Goal: Task Accomplishment & Management: Manage account settings

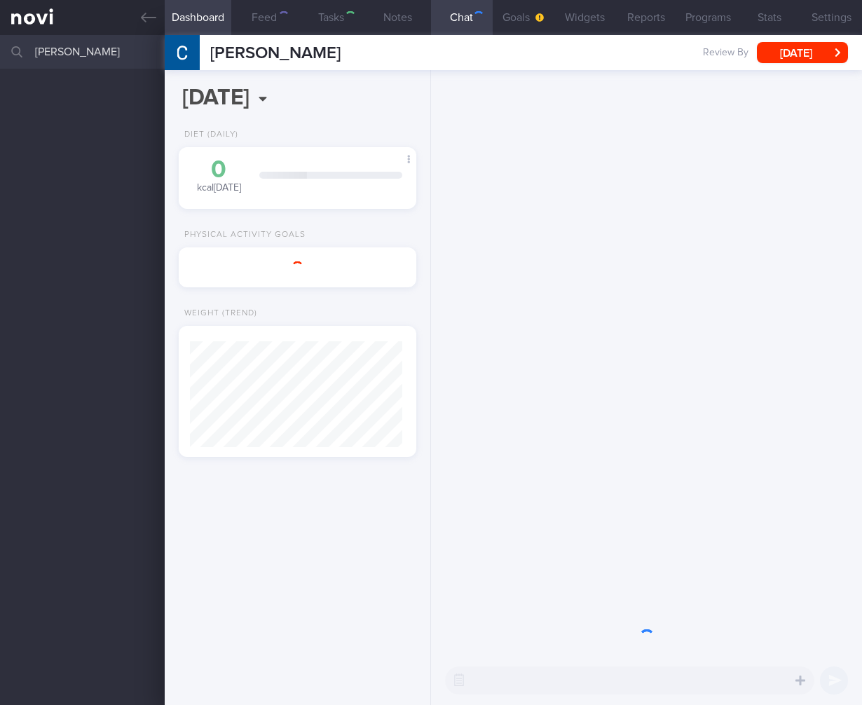
select select "9"
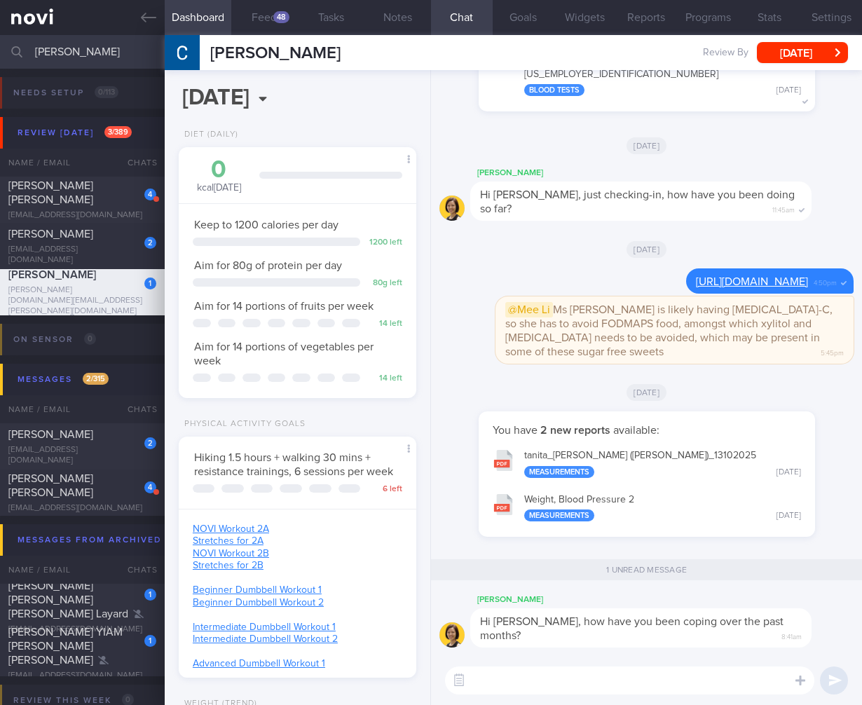
scroll to position [700951, 700869]
drag, startPoint x: 94, startPoint y: 48, endPoint x: -60, endPoint y: 22, distance: 155.6
click at [0, 22] on html "You are offline! Some functionality will be unavailable Patients New Users Coac…" at bounding box center [431, 352] width 862 height 705
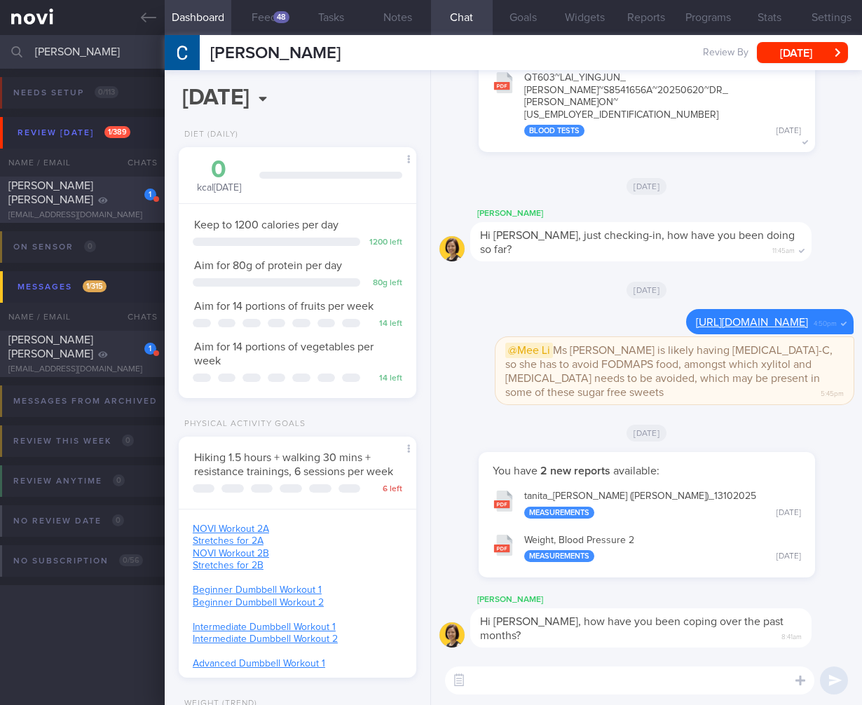
click at [137, 201] on div "1" at bounding box center [140, 190] width 31 height 22
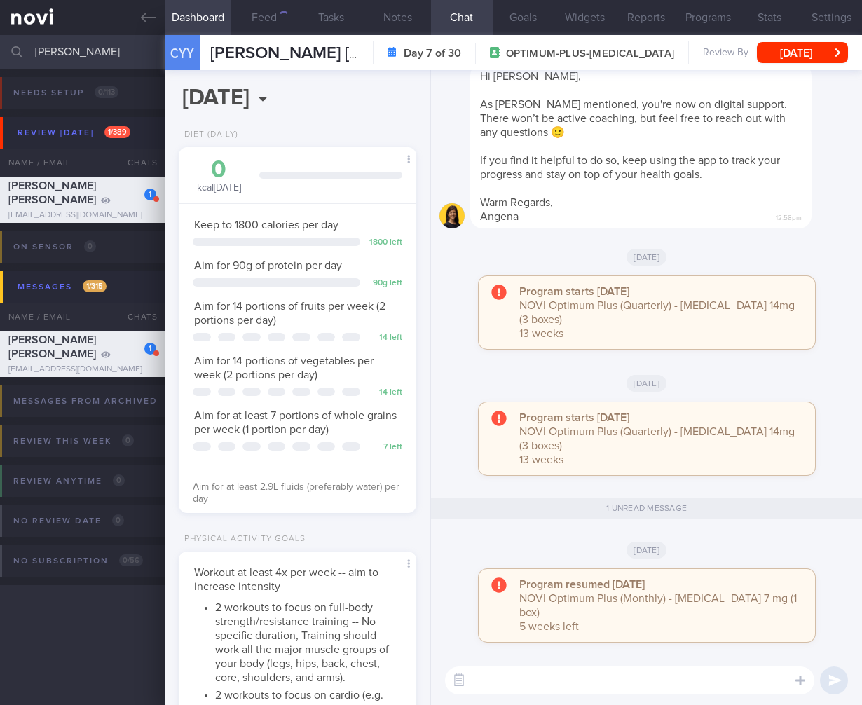
scroll to position [121, 202]
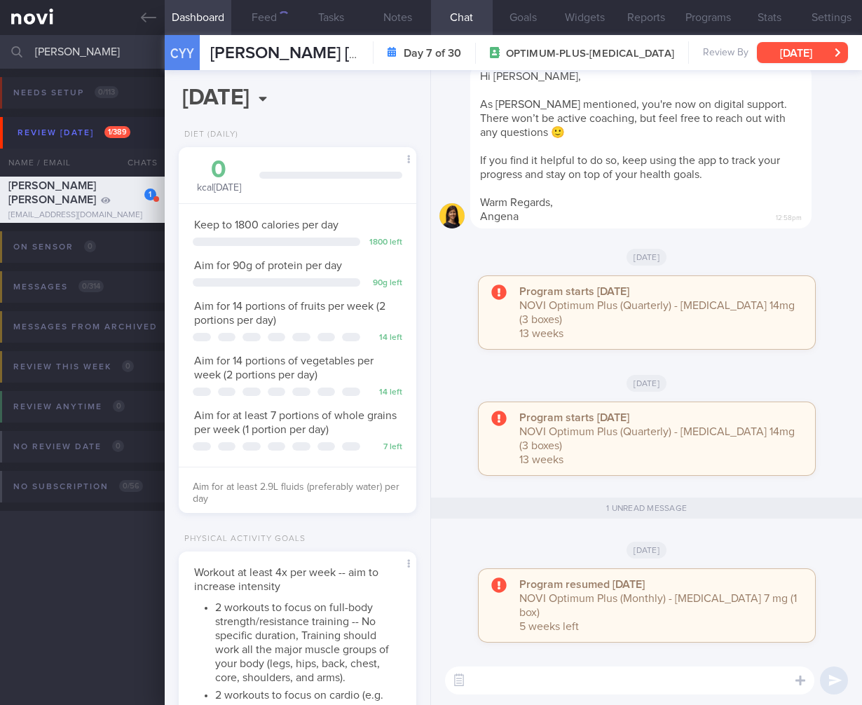
click at [817, 50] on button "[DATE]" at bounding box center [802, 52] width 91 height 21
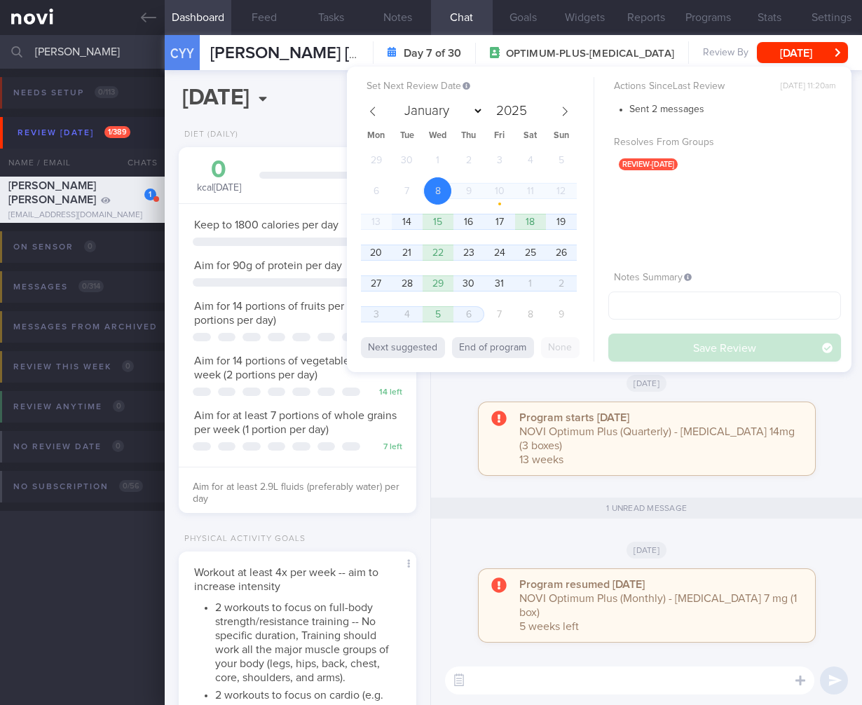
click at [388, 219] on div "29 30 1 2 3 4 5 6 7 8 9 10 11 12 13 14 15 16 17 18 19 20 21 22 23 24 25 26 27 2…" at bounding box center [469, 239] width 216 height 185
click at [395, 217] on span "14" at bounding box center [406, 221] width 27 height 27
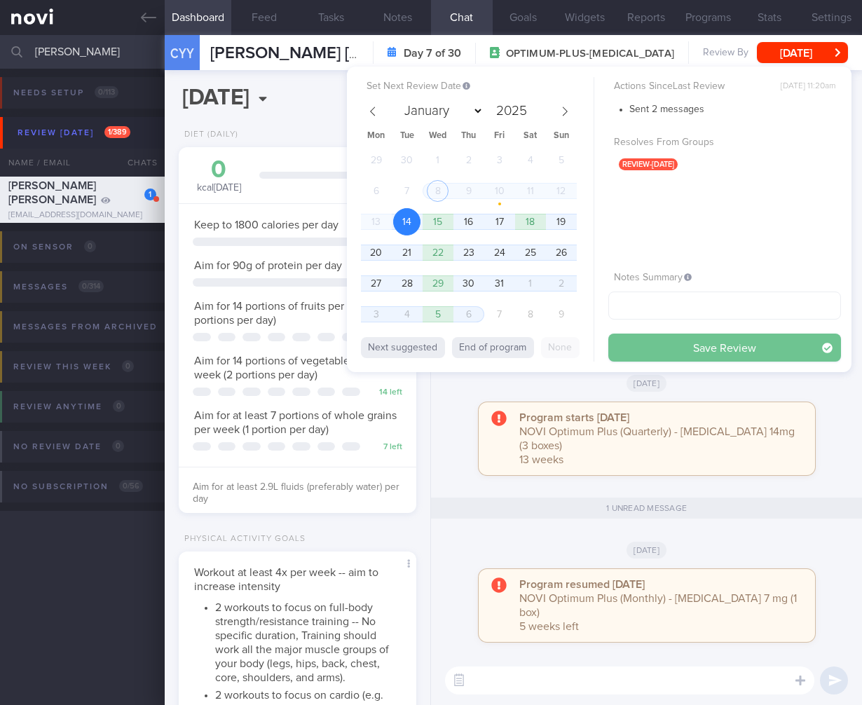
click at [698, 349] on button "Save Review" at bounding box center [725, 348] width 233 height 28
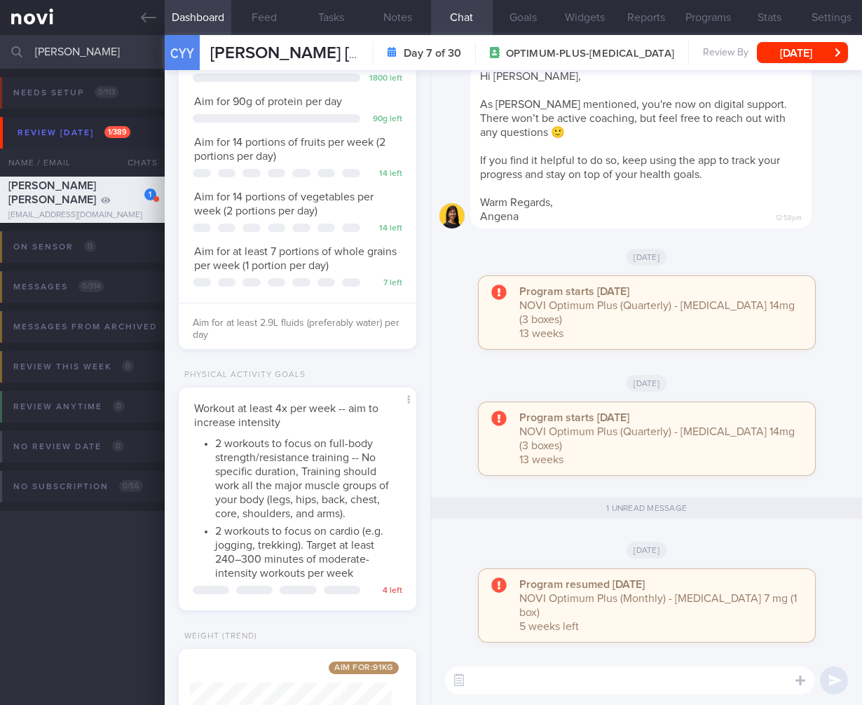
scroll to position [287, 0]
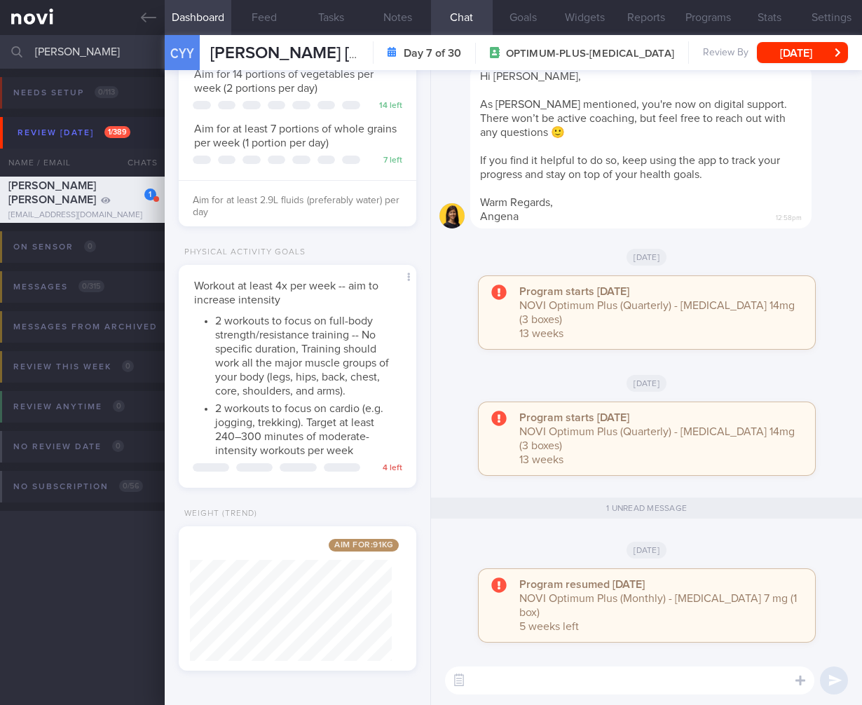
drag, startPoint x: 124, startPoint y: 51, endPoint x: -117, endPoint y: 34, distance: 241.8
click at [0, 34] on html "You are offline! Some functionality will be unavailable Patients New Users Coac…" at bounding box center [431, 352] width 862 height 705
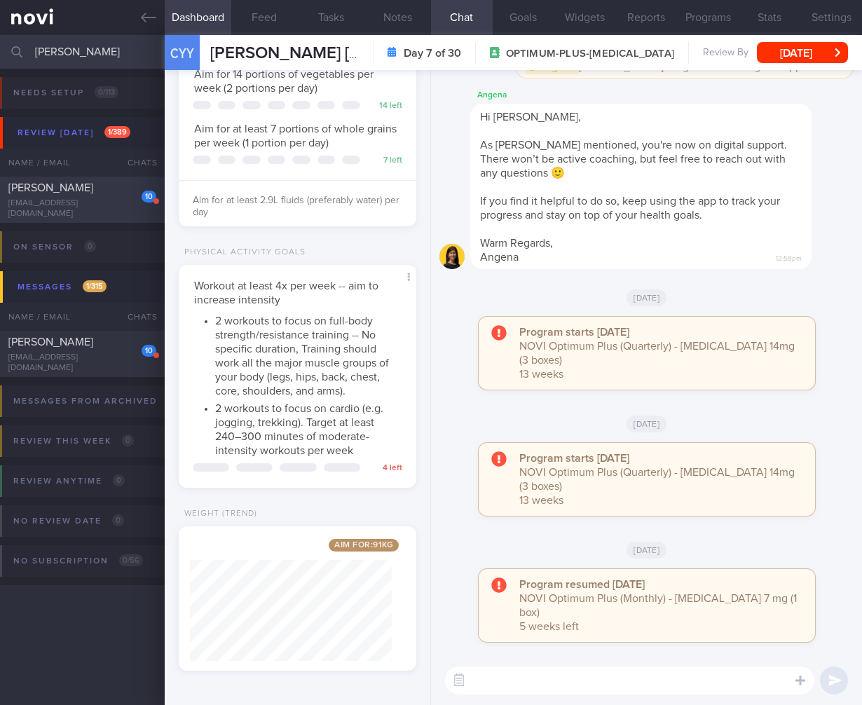
click at [84, 193] on div "Alicia Lim" at bounding box center [80, 188] width 144 height 14
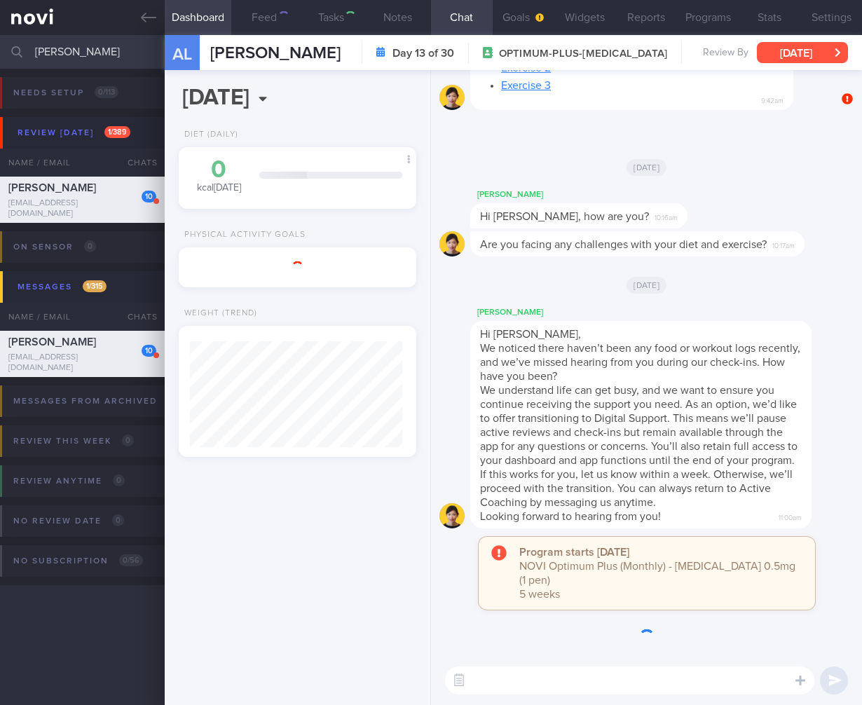
click at [821, 50] on button "[DATE]" at bounding box center [802, 52] width 91 height 21
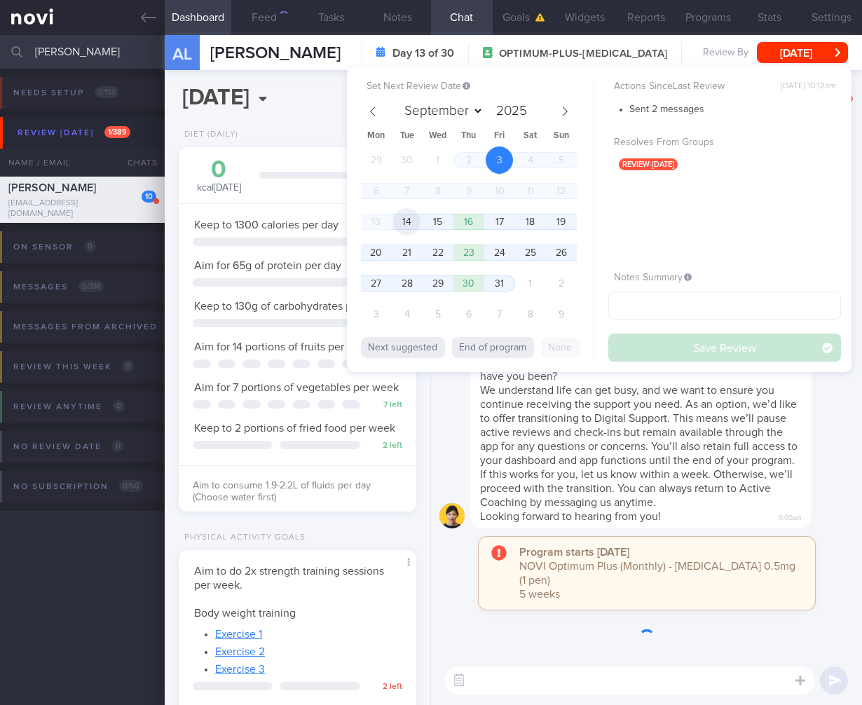
scroll to position [121, 202]
click at [414, 219] on span "14" at bounding box center [406, 221] width 27 height 27
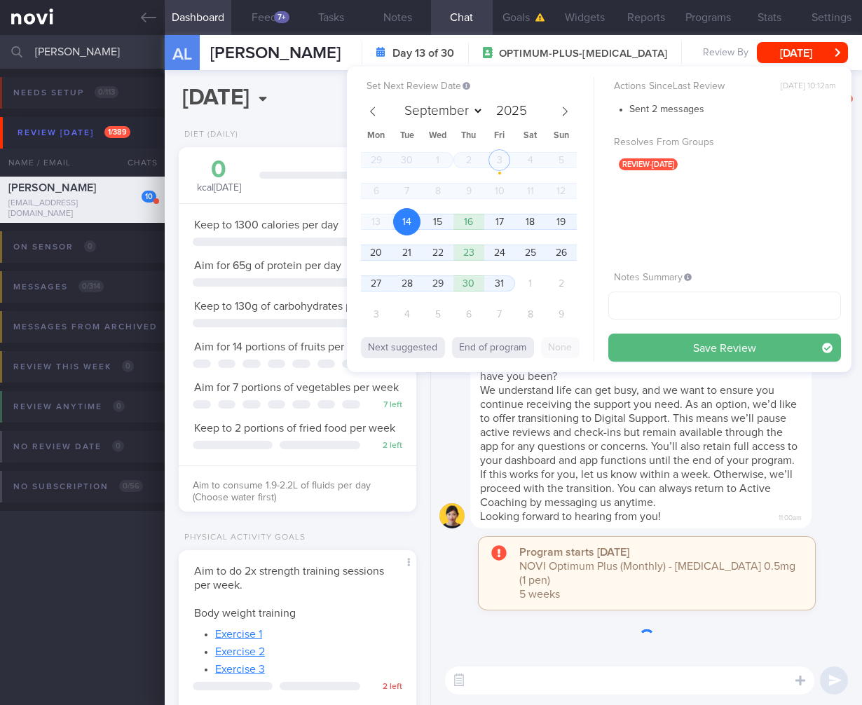
click at [708, 342] on button "Save Review" at bounding box center [725, 348] width 233 height 28
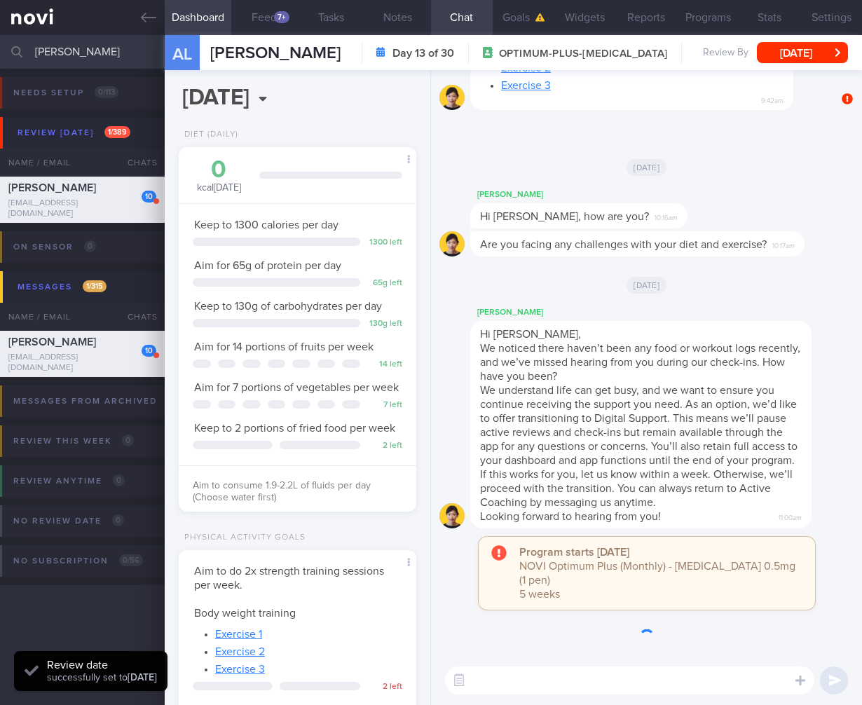
click at [719, 486] on span "If this works for you, let us know within a week. Otherwise, we’ll proceed with…" at bounding box center [636, 488] width 313 height 39
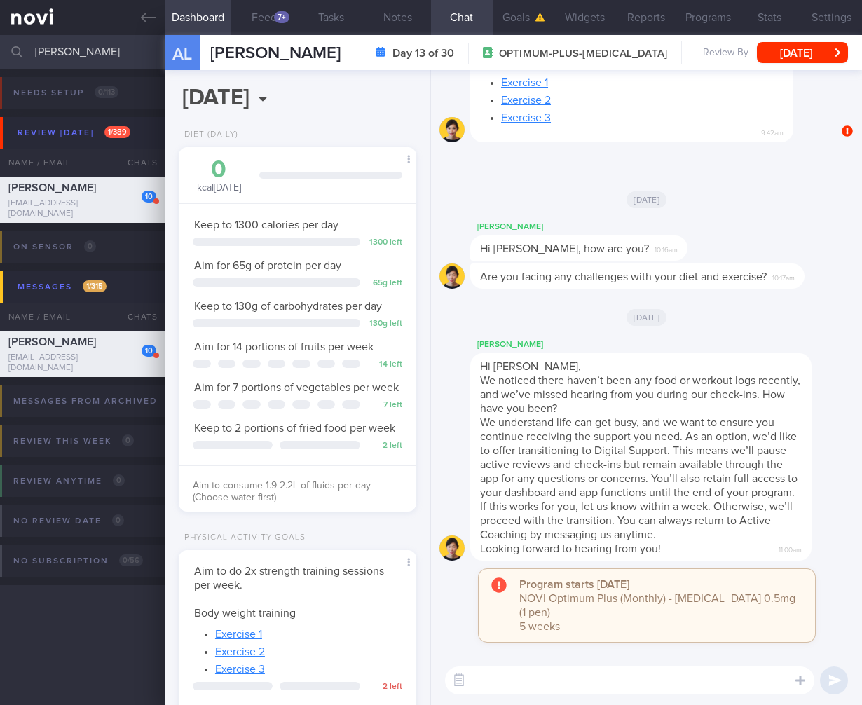
drag, startPoint x: 106, startPoint y: 50, endPoint x: -163, endPoint y: 27, distance: 270.2
click at [0, 27] on html "You are offline! Some functionality will be unavailable Patients New Users Coac…" at bounding box center [431, 352] width 862 height 705
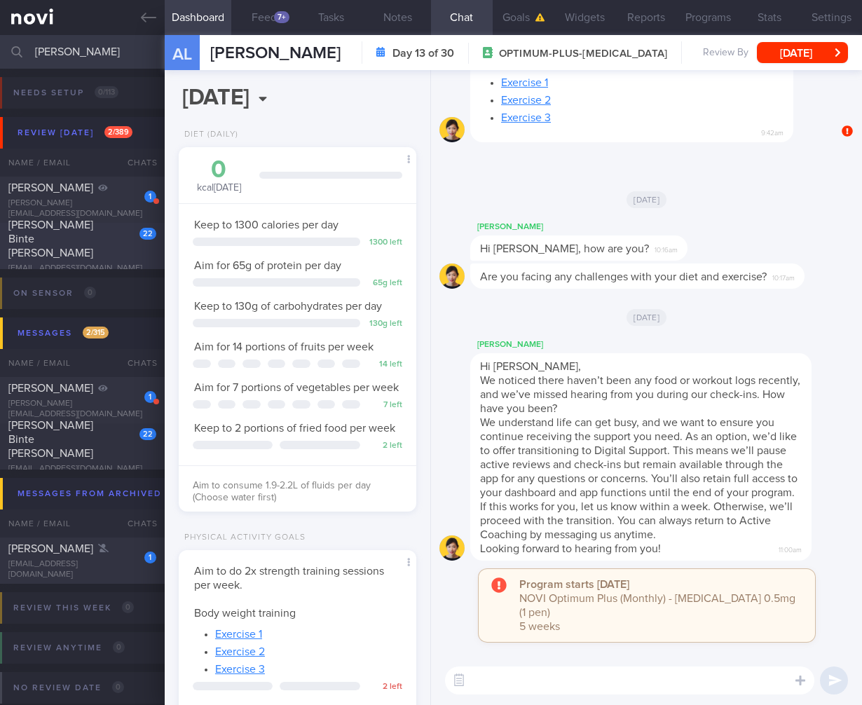
type input "adam"
click at [87, 254] on div "22 Nur Liana Binte Adam nurlianaadam.marican@gmail.com" at bounding box center [82, 246] width 165 height 56
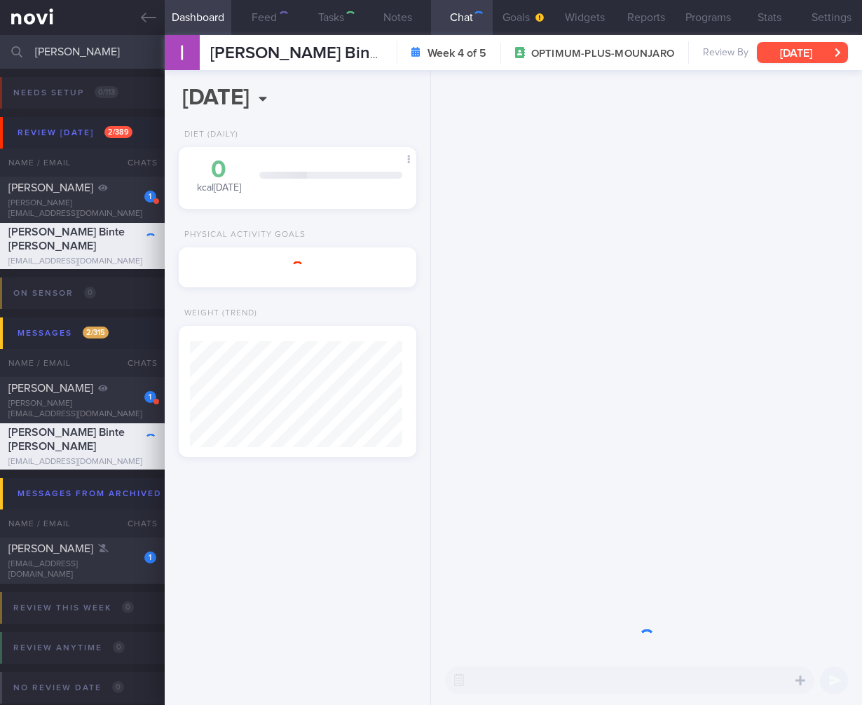
scroll to position [106, 212]
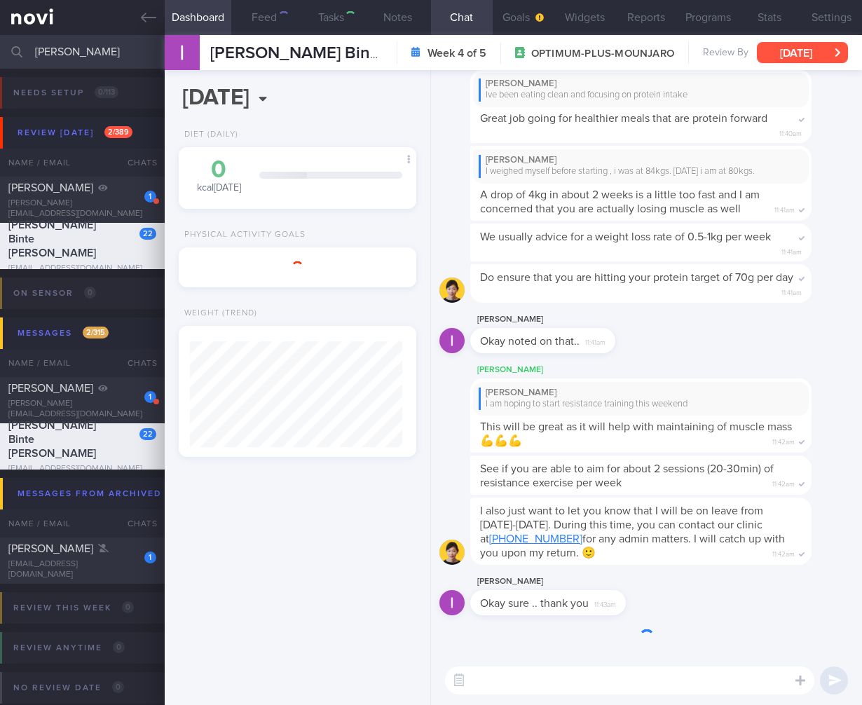
click at [826, 58] on button "Tue, 23 Sep" at bounding box center [802, 52] width 91 height 21
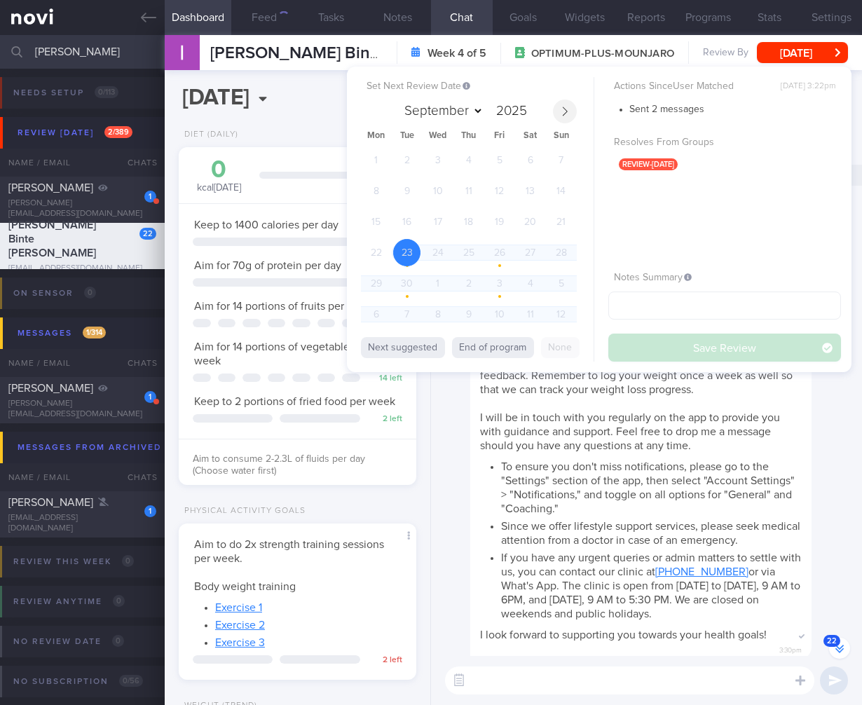
scroll to position [121, 202]
click at [570, 116] on span at bounding box center [565, 112] width 24 height 24
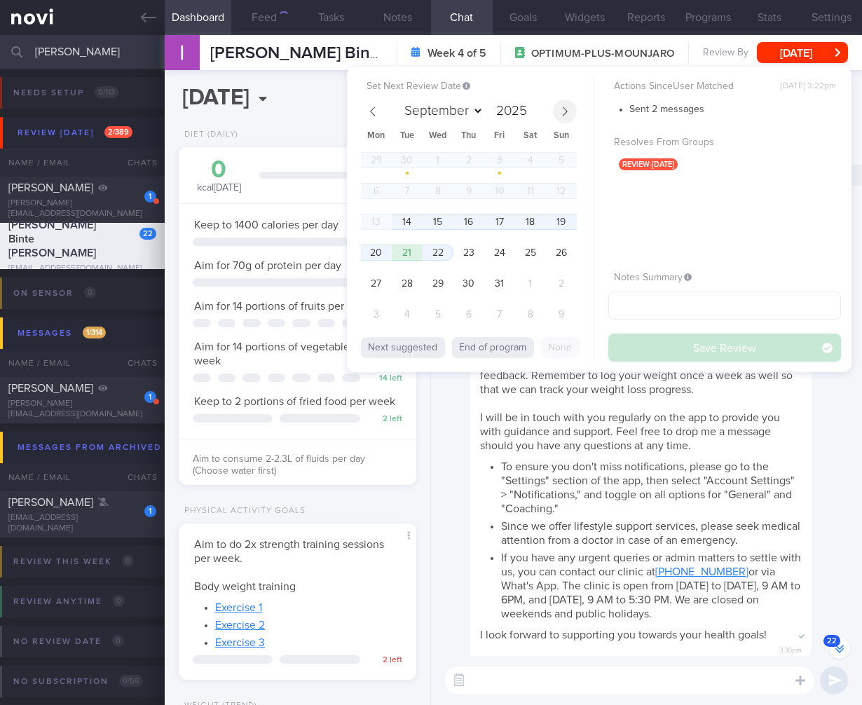
select select "9"
click at [412, 216] on span "14" at bounding box center [406, 221] width 27 height 27
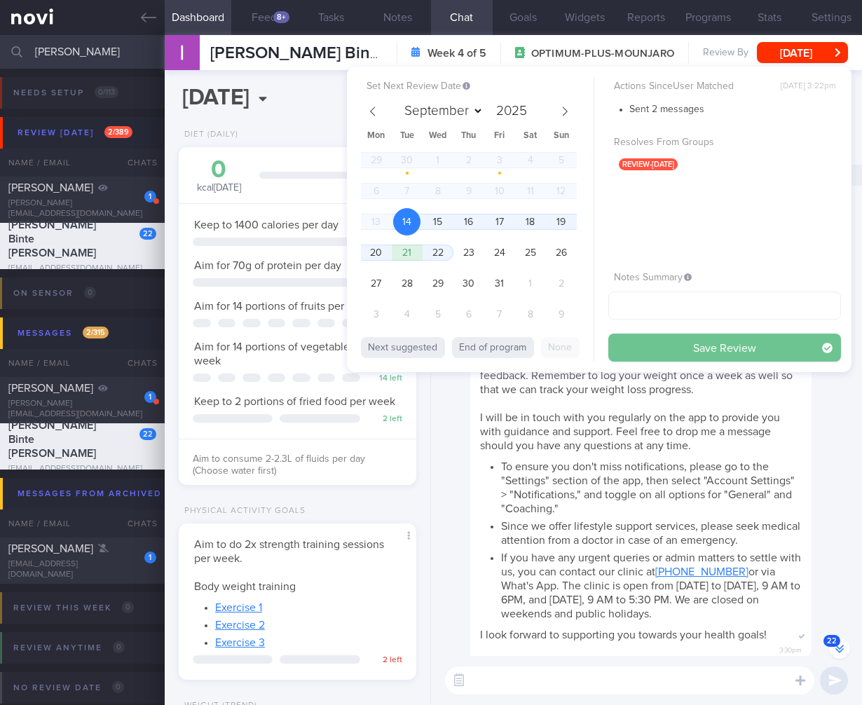
click at [744, 348] on button "Save Review" at bounding box center [725, 348] width 233 height 28
click at [737, 456] on li "To ensure you don't miss notifications, please go to the "Settings" section of …" at bounding box center [651, 486] width 301 height 60
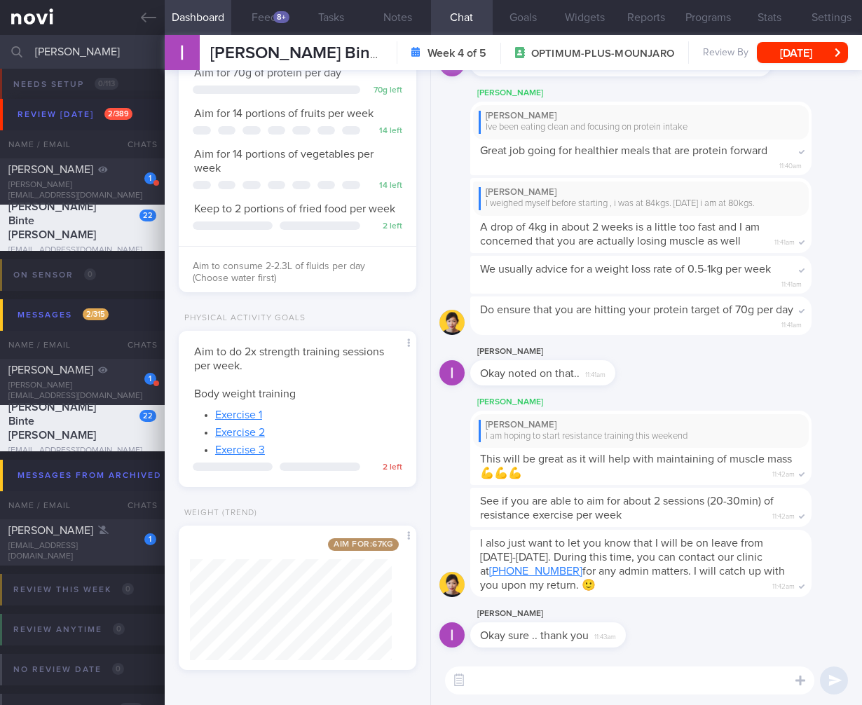
scroll to position [206, 0]
click at [275, 20] on div "8+" at bounding box center [281, 17] width 16 height 12
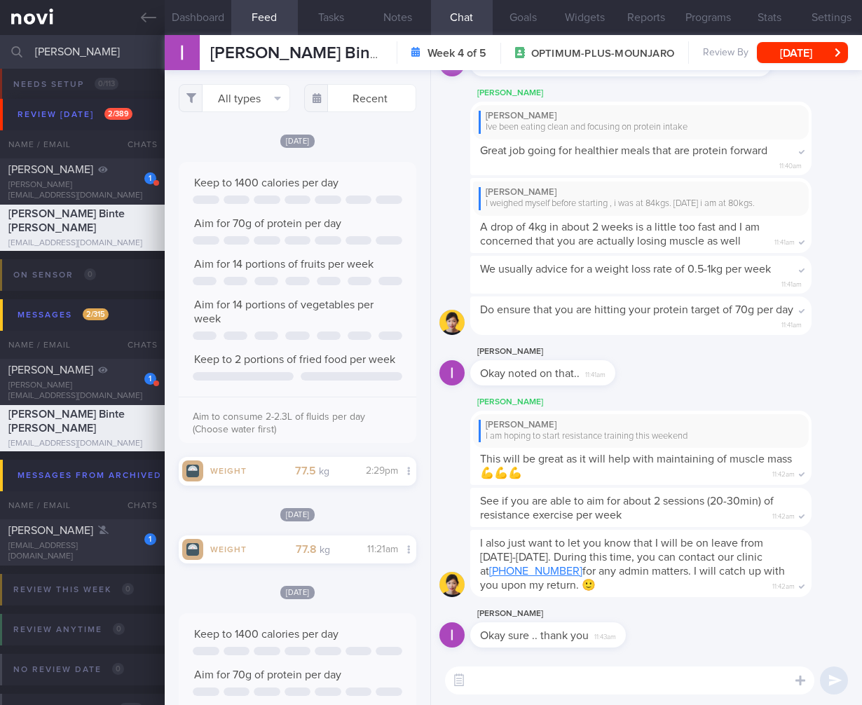
click at [275, 20] on button "Feed 8+" at bounding box center [264, 17] width 67 height 35
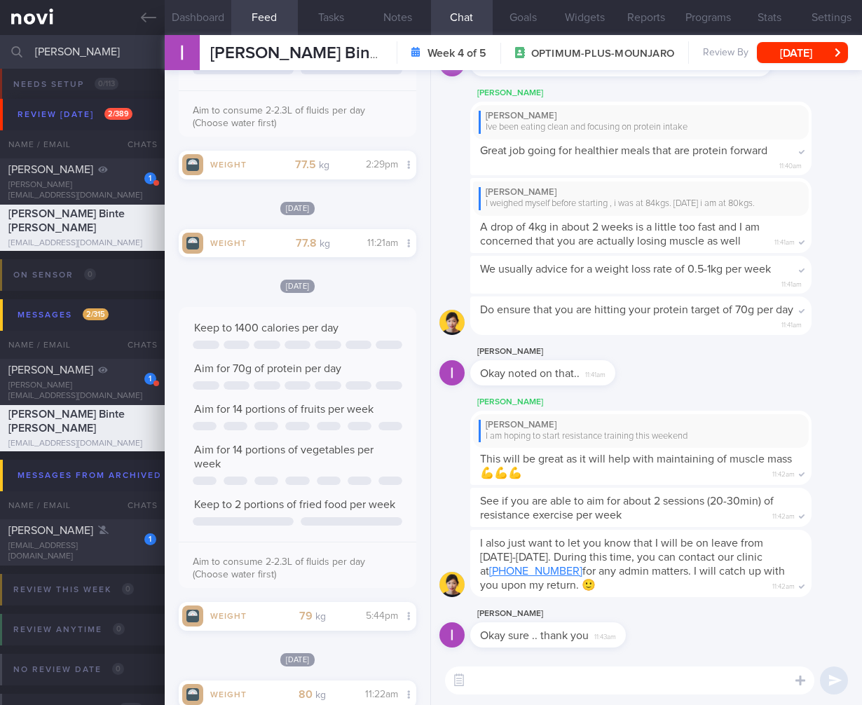
click at [209, 29] on button "Dashboard" at bounding box center [198, 17] width 67 height 35
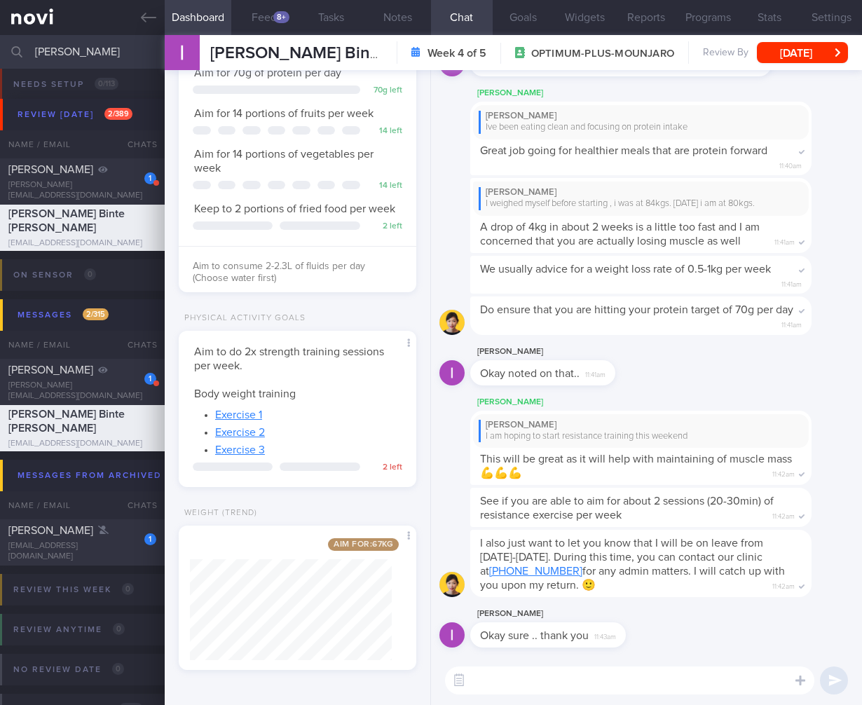
click at [208, 22] on button "Dashboard" at bounding box center [198, 17] width 67 height 35
click at [394, 580] on div "Aim for: 67 kg Share" at bounding box center [298, 598] width 238 height 144
click at [106, 63] on input "adam" at bounding box center [431, 52] width 862 height 34
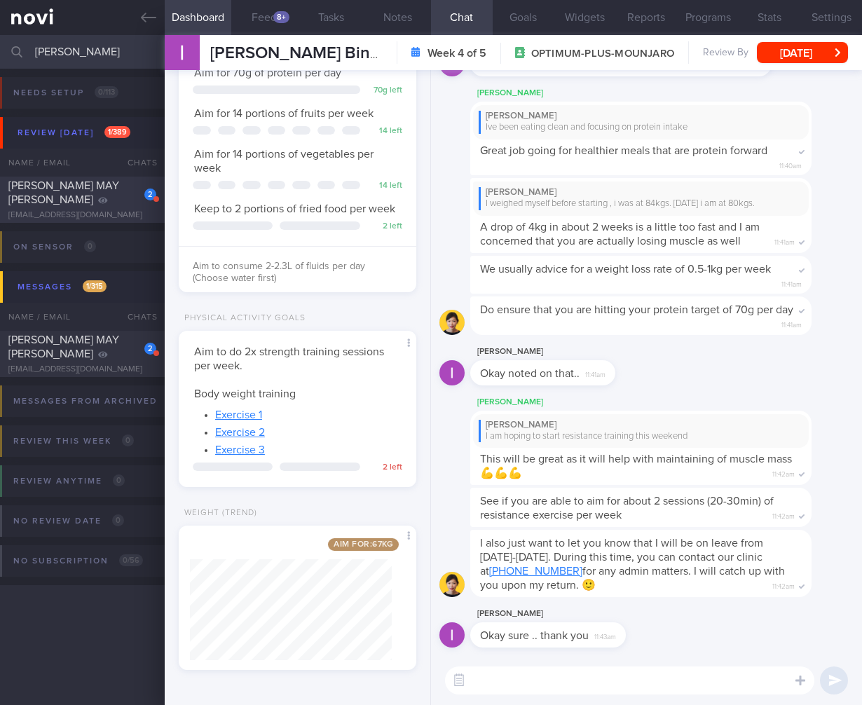
click at [113, 193] on div "CHENG SOO MAY STACY" at bounding box center [80, 193] width 144 height 28
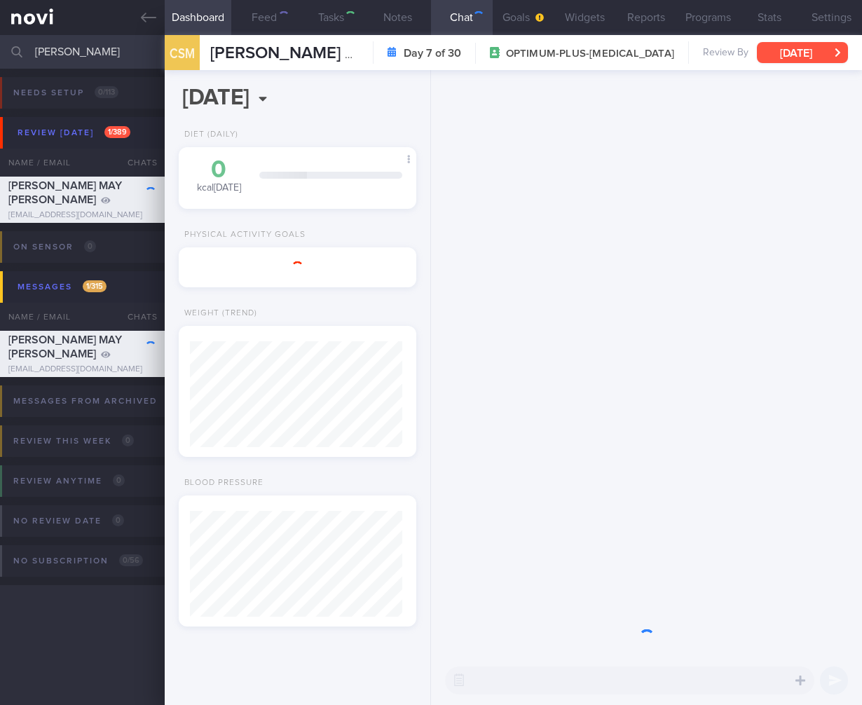
scroll to position [700965, 700859]
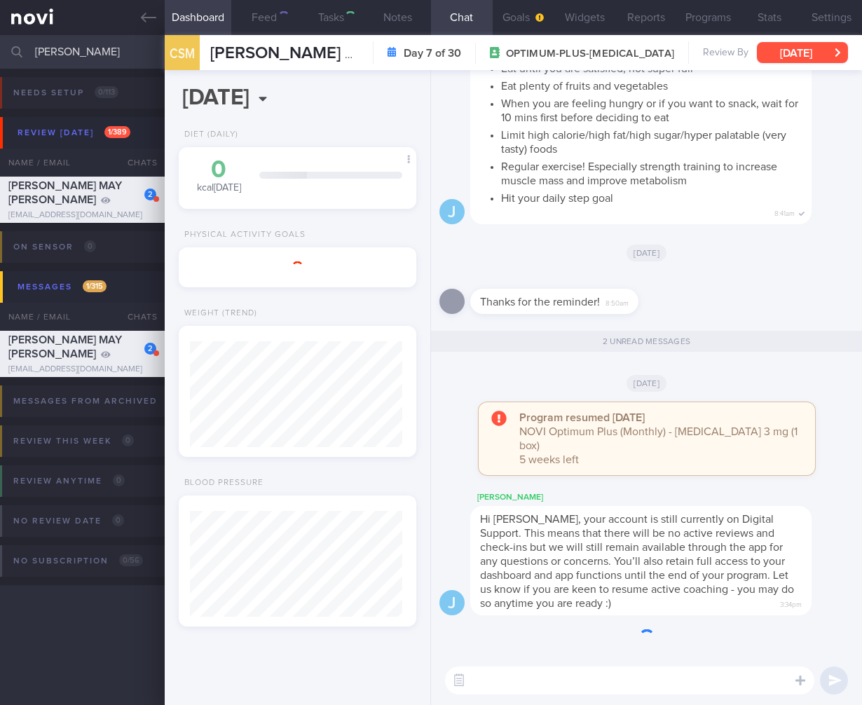
click at [806, 50] on button "Wed, 8 Oct" at bounding box center [802, 52] width 91 height 21
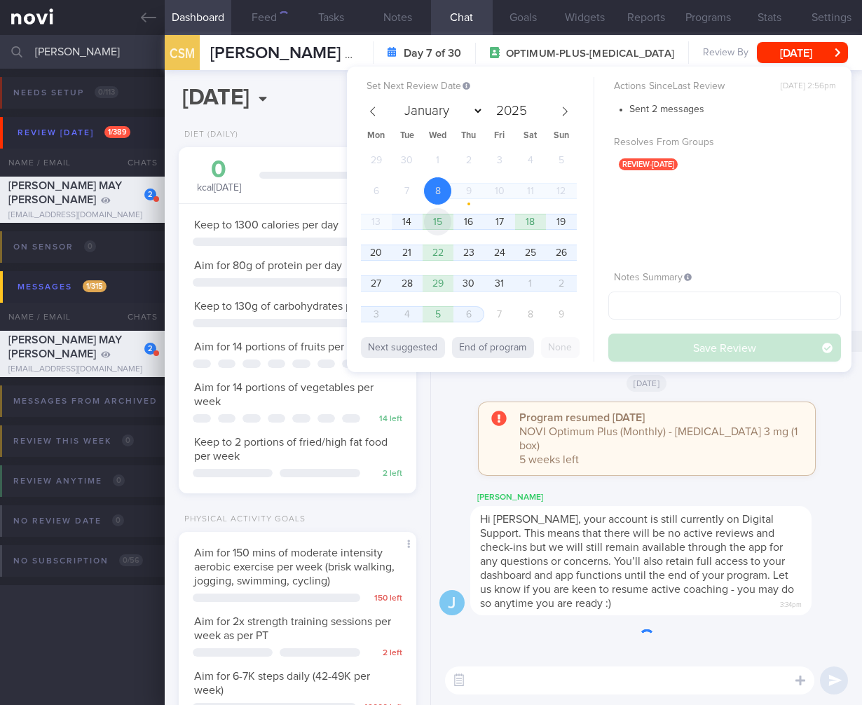
scroll to position [121, 202]
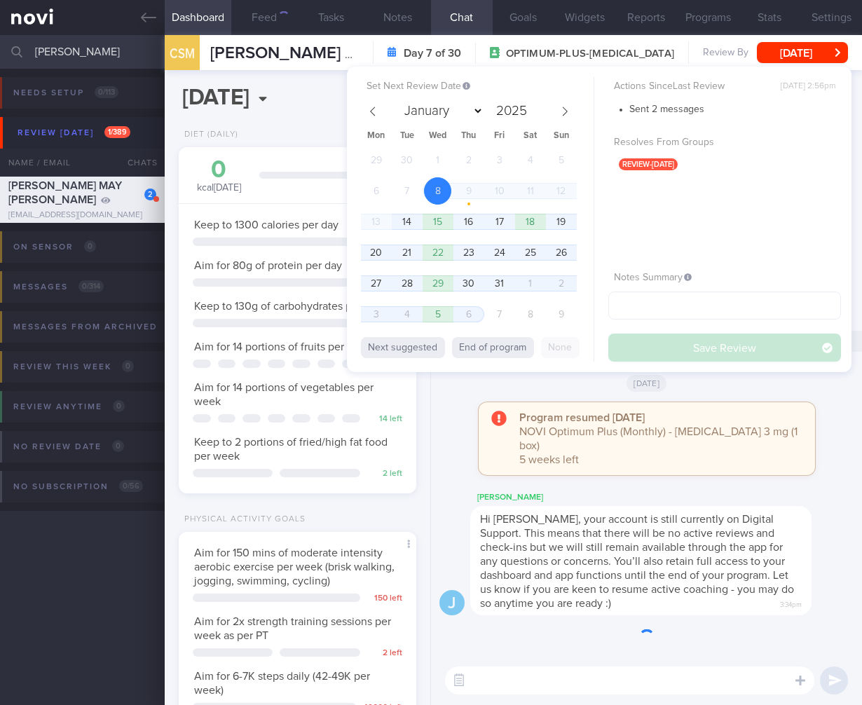
click at [405, 222] on span "14" at bounding box center [406, 221] width 27 height 27
click at [691, 340] on button "Save Review" at bounding box center [725, 348] width 233 height 28
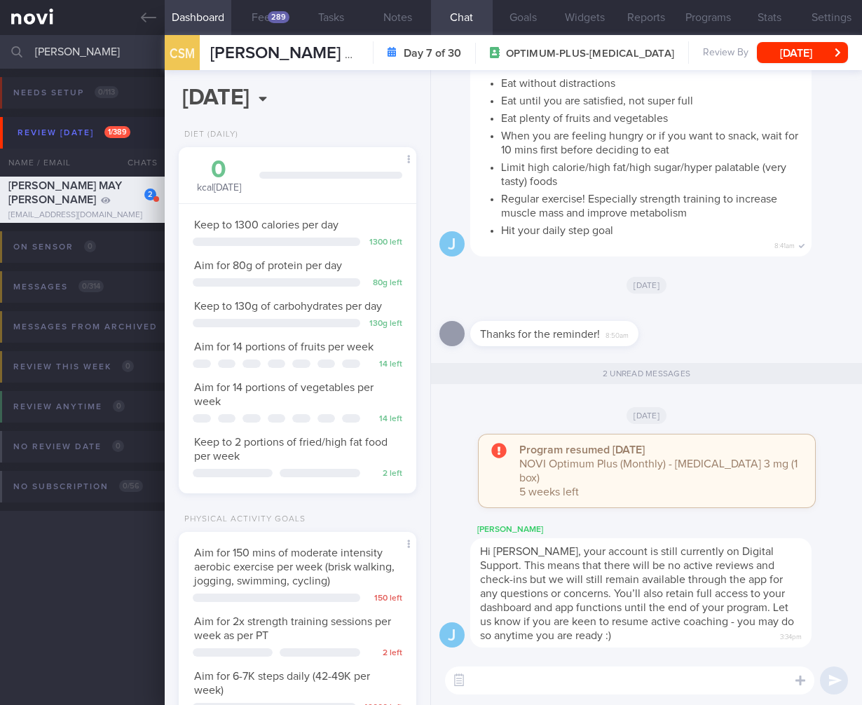
scroll to position [405, 0]
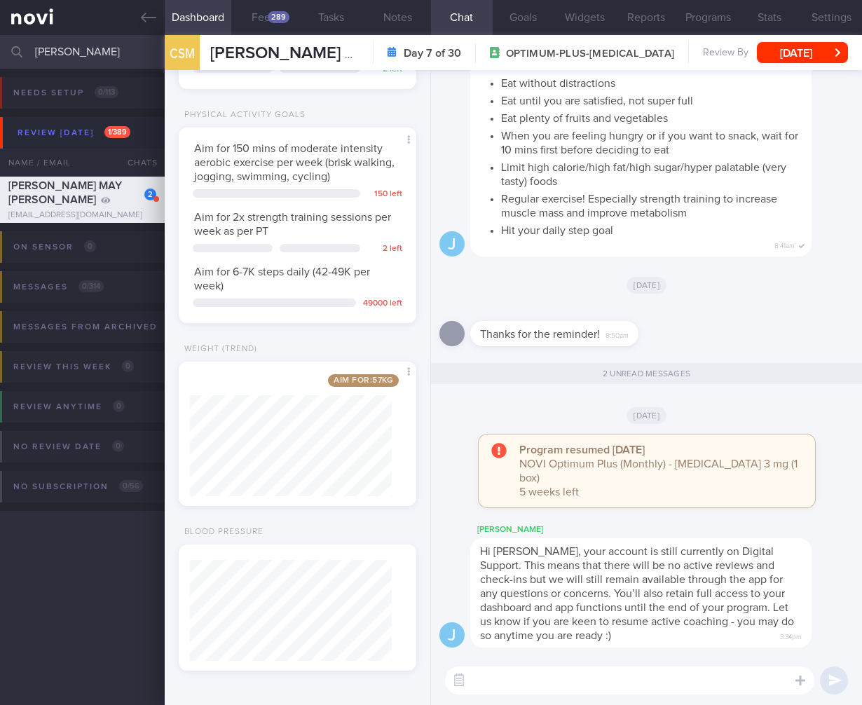
click at [125, 55] on input "stacy" at bounding box center [431, 52] width 862 height 34
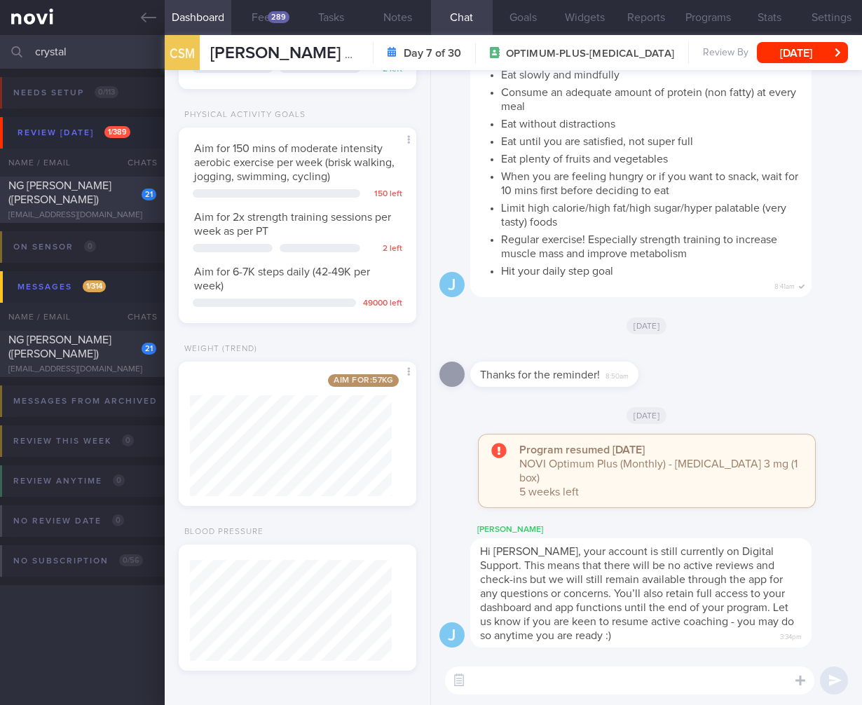
click at [99, 203] on div "NG SEOK HWEE (Crystal)" at bounding box center [80, 193] width 144 height 28
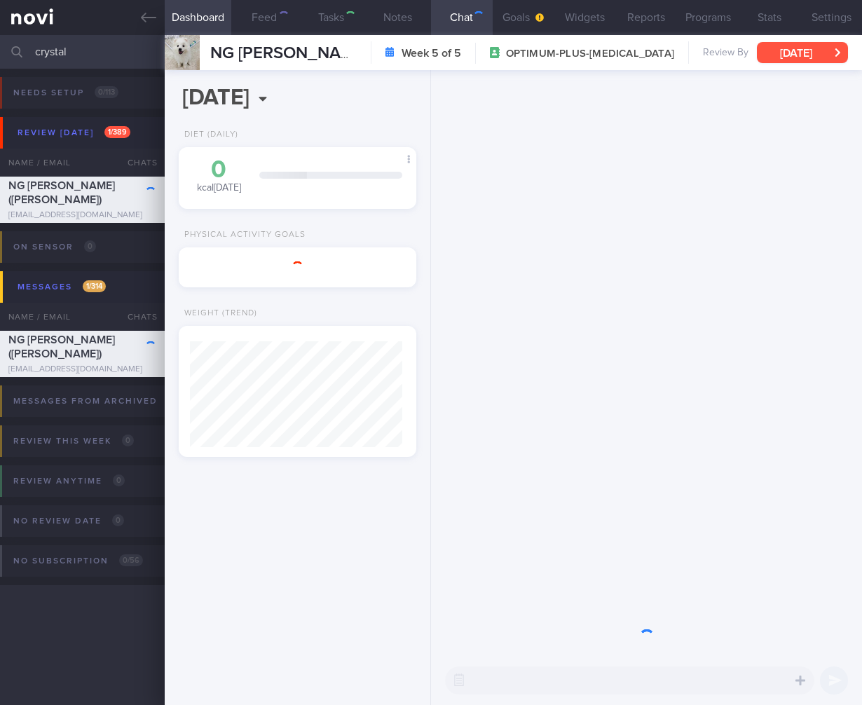
click at [808, 50] on button "Wed, 8 Oct" at bounding box center [802, 52] width 91 height 21
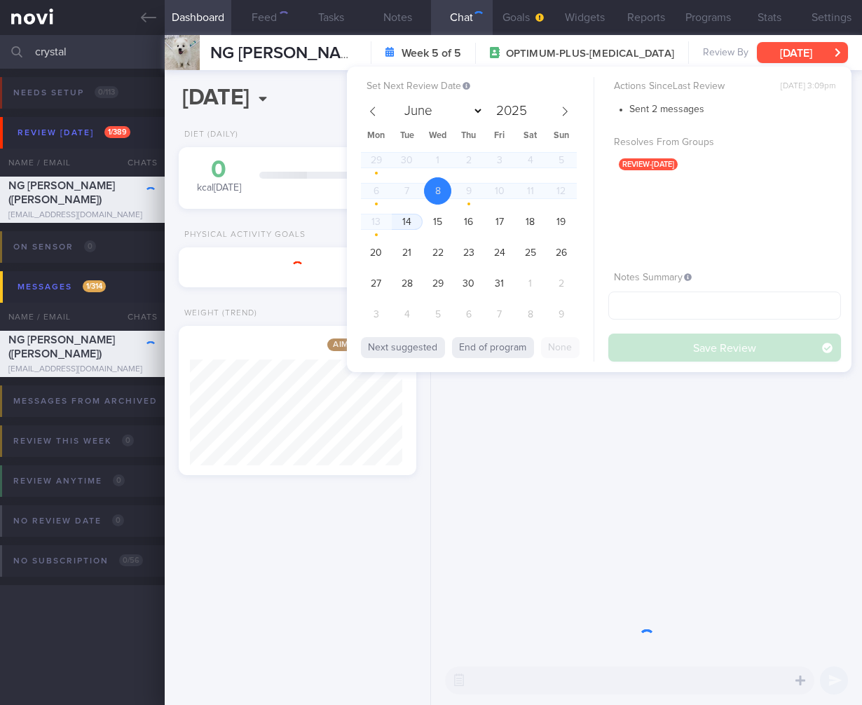
scroll to position [121, 202]
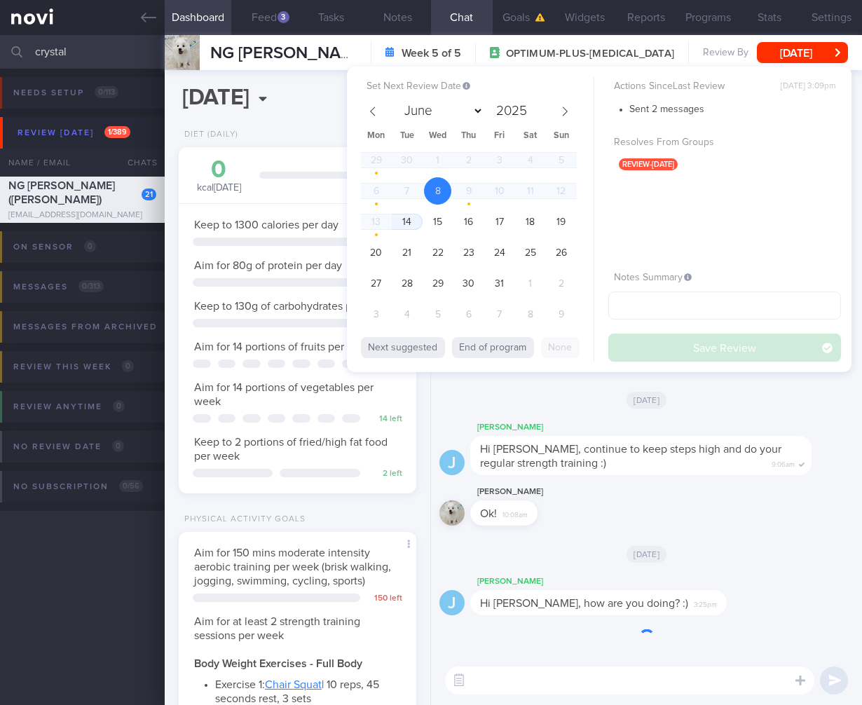
click at [421, 215] on div "29 30 1 2 3 4 5 6 7 8 9 10 11 12 13 14 15 16 17 18 19 20 21 22 23 24 25 26 27 2…" at bounding box center [469, 239] width 216 height 185
click at [410, 217] on span "14" at bounding box center [406, 221] width 27 height 27
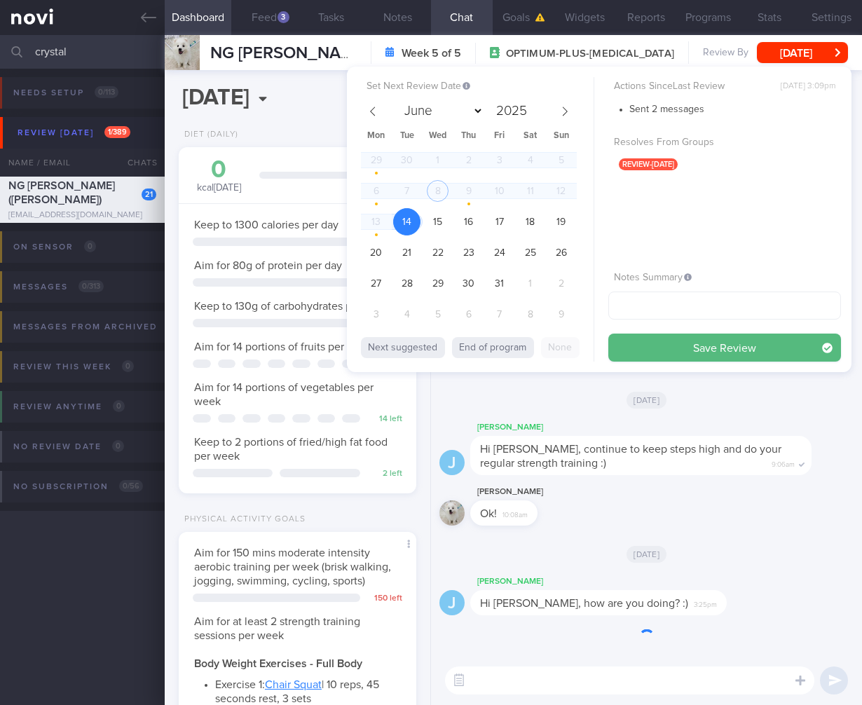
click at [820, 348] on button "Save Review" at bounding box center [725, 348] width 233 height 28
click at [733, 546] on div "[DATE]" at bounding box center [647, 553] width 414 height 39
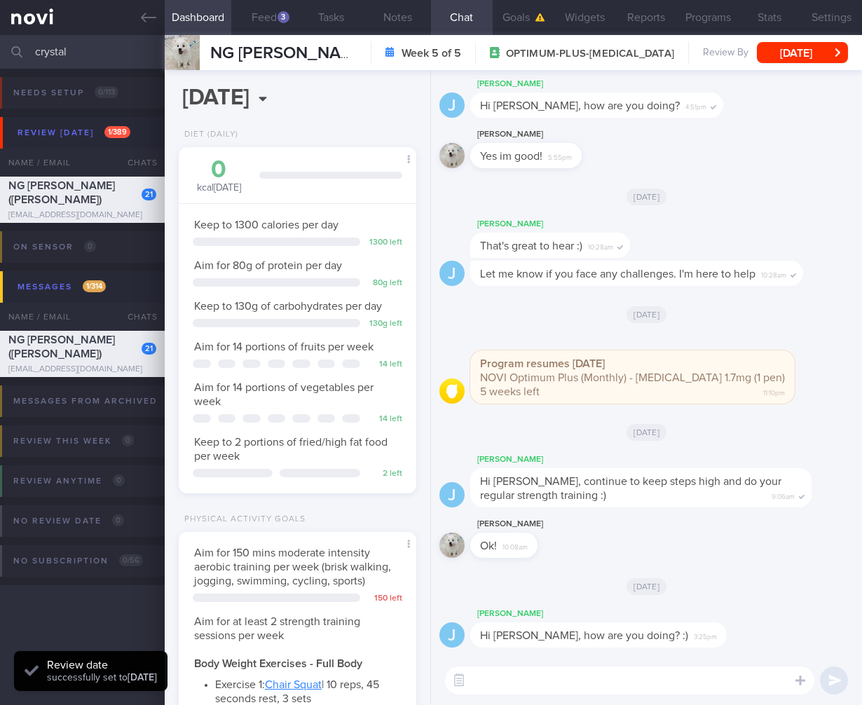
scroll to position [1225, 0]
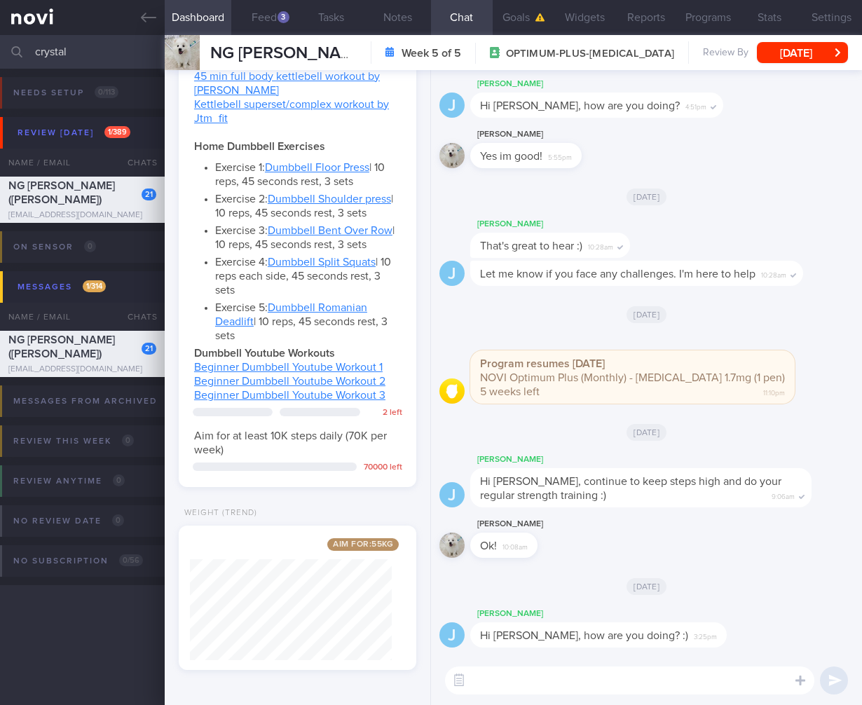
click at [106, 55] on input "crystal" at bounding box center [431, 52] width 862 height 34
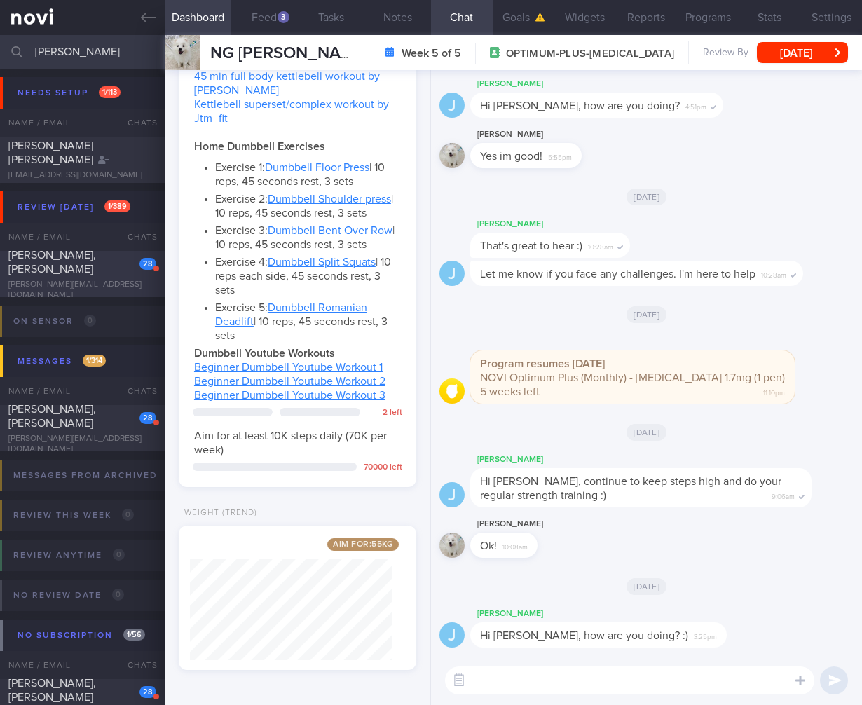
type input "belinda"
click at [100, 275] on div "CHEW YI JUN, BELINDA" at bounding box center [80, 262] width 144 height 28
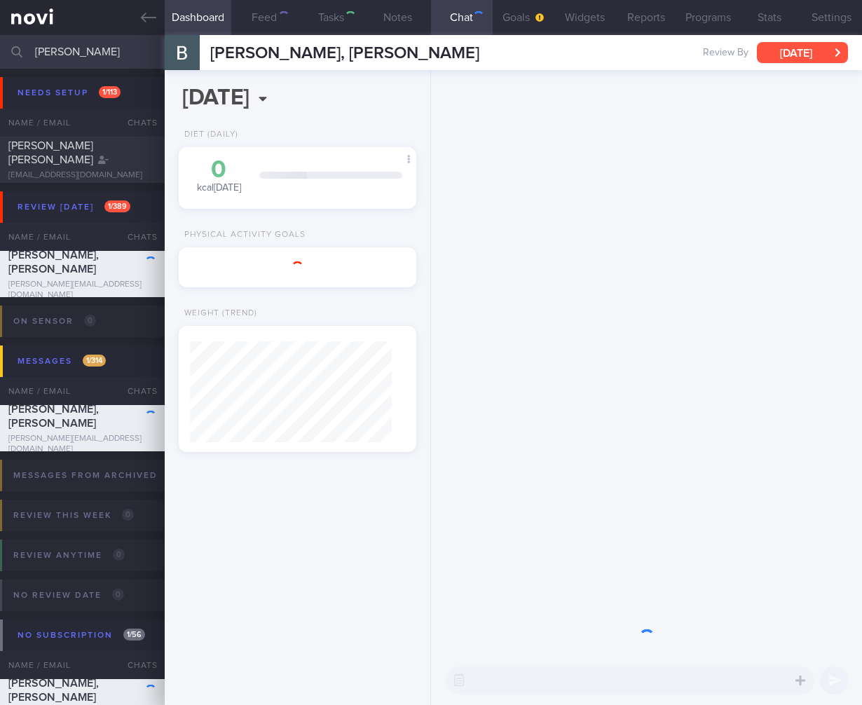
click at [775, 60] on button "Fri, 29 Aug" at bounding box center [802, 52] width 91 height 21
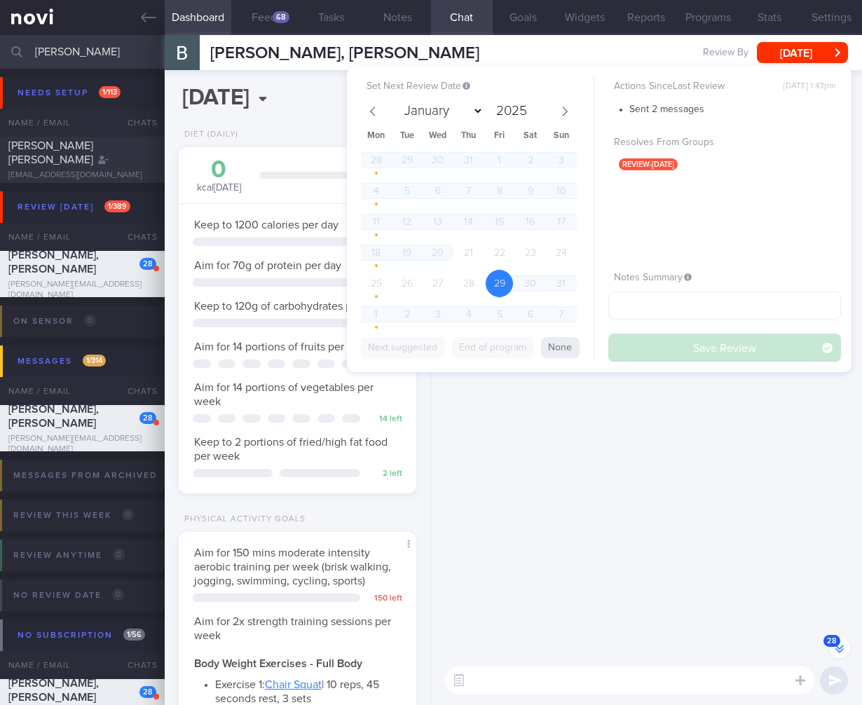
scroll to position [-1870, 0]
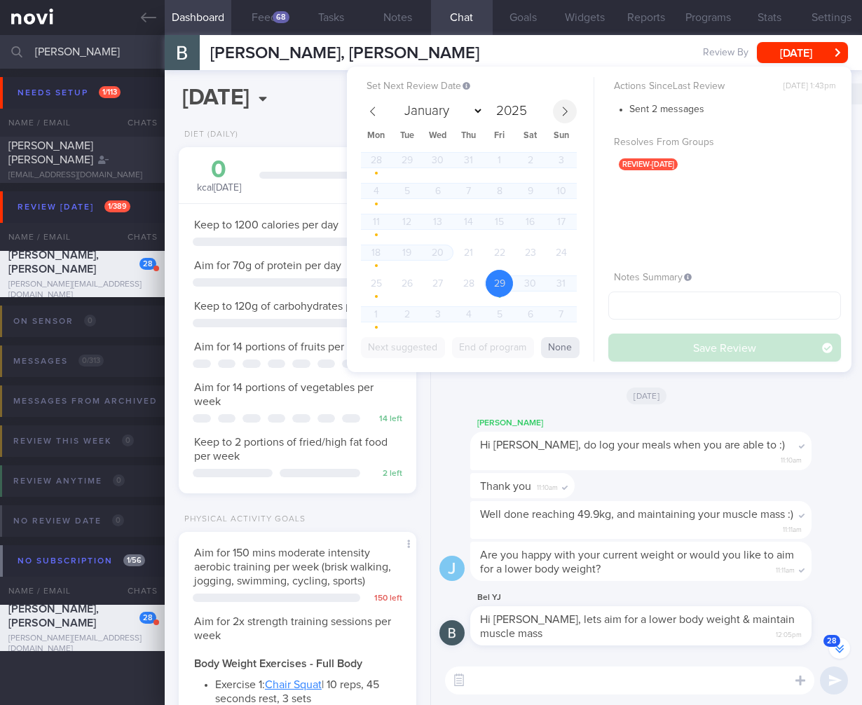
click at [557, 110] on span at bounding box center [565, 112] width 24 height 24
click at [563, 114] on icon at bounding box center [565, 112] width 10 height 10
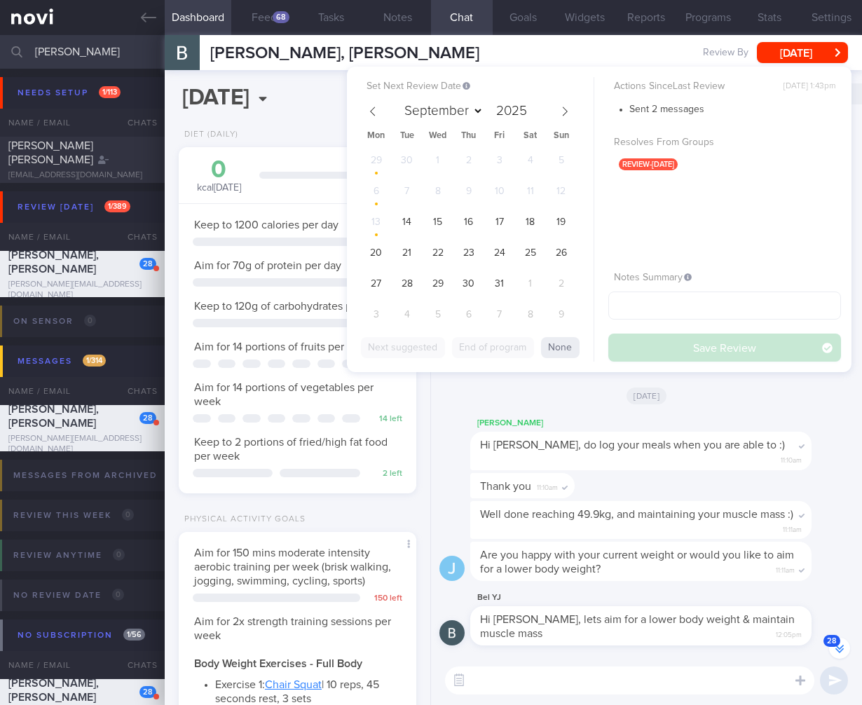
select select "9"
click at [410, 224] on span "14" at bounding box center [406, 221] width 27 height 27
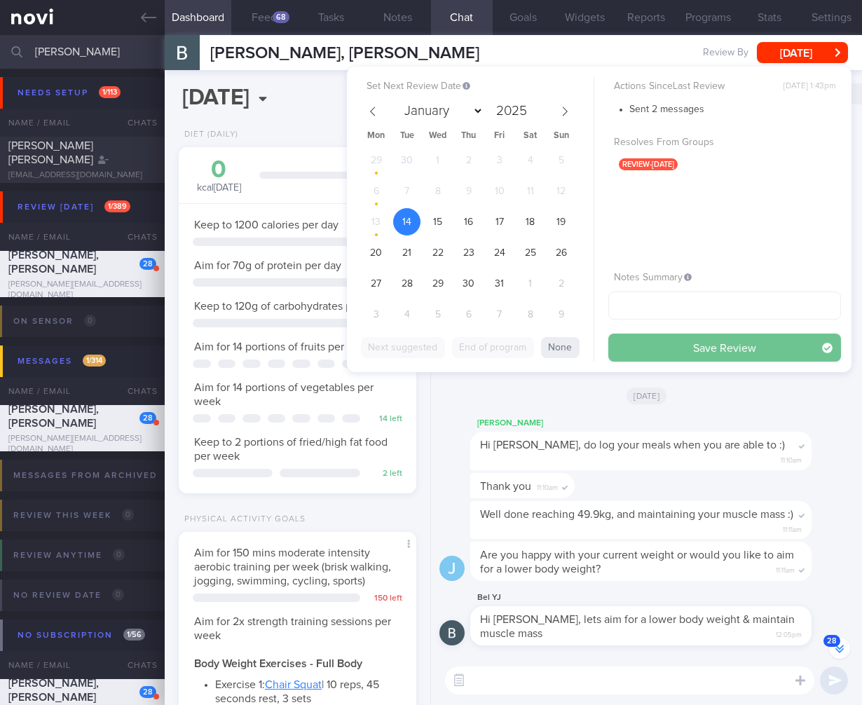
click at [714, 343] on button "Save Review" at bounding box center [725, 348] width 233 height 28
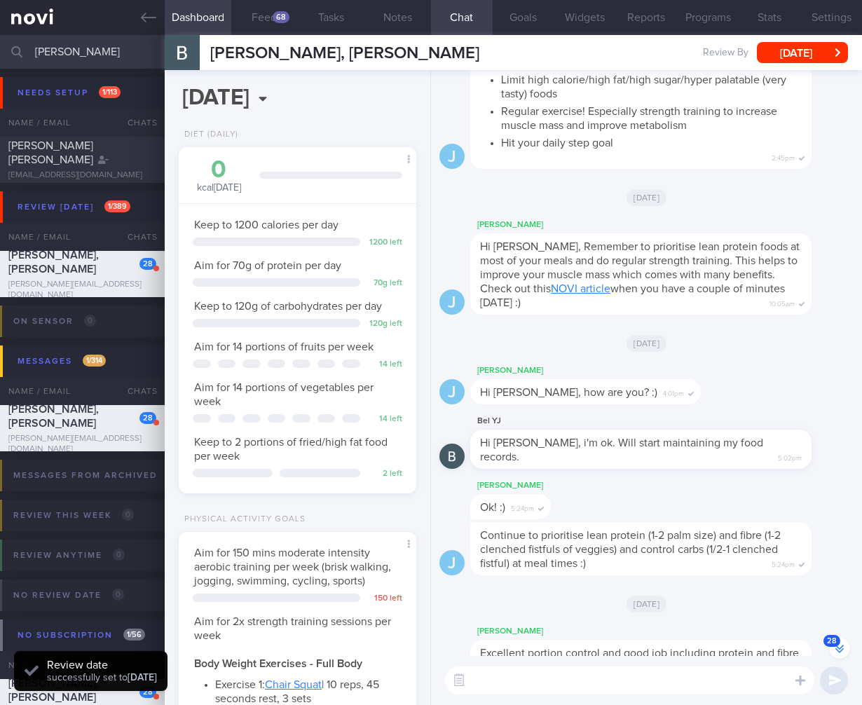
scroll to position [0, 0]
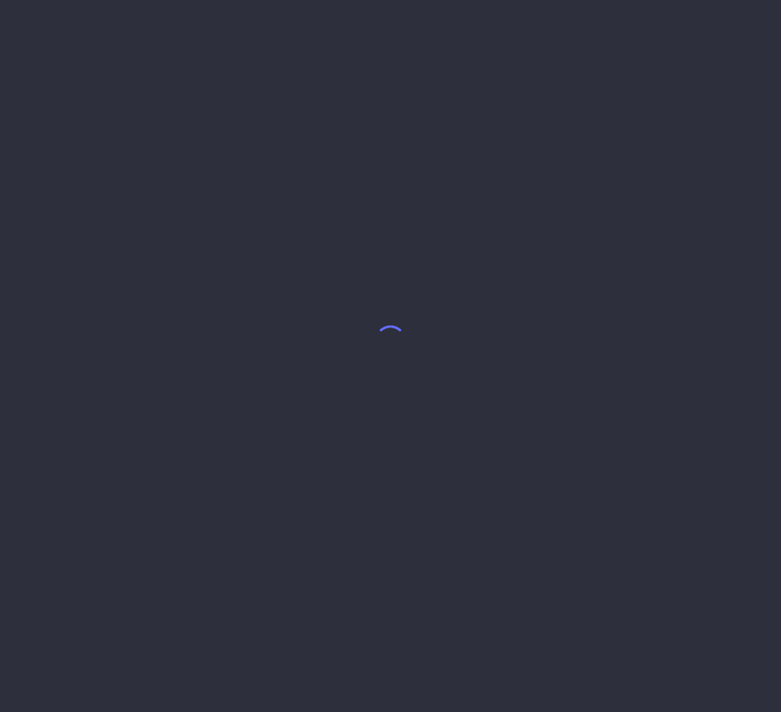
select select "8"
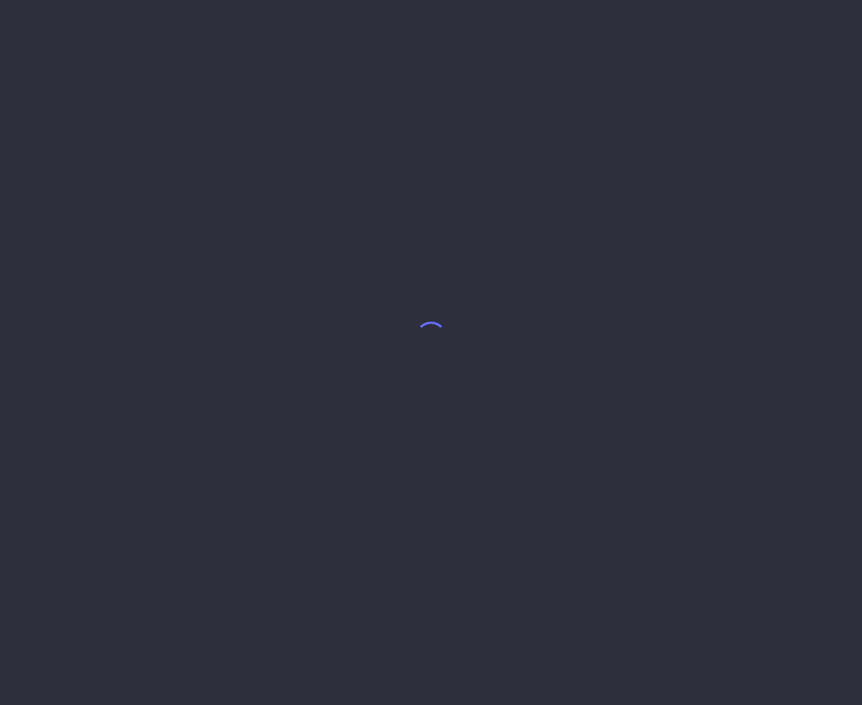
select select "4"
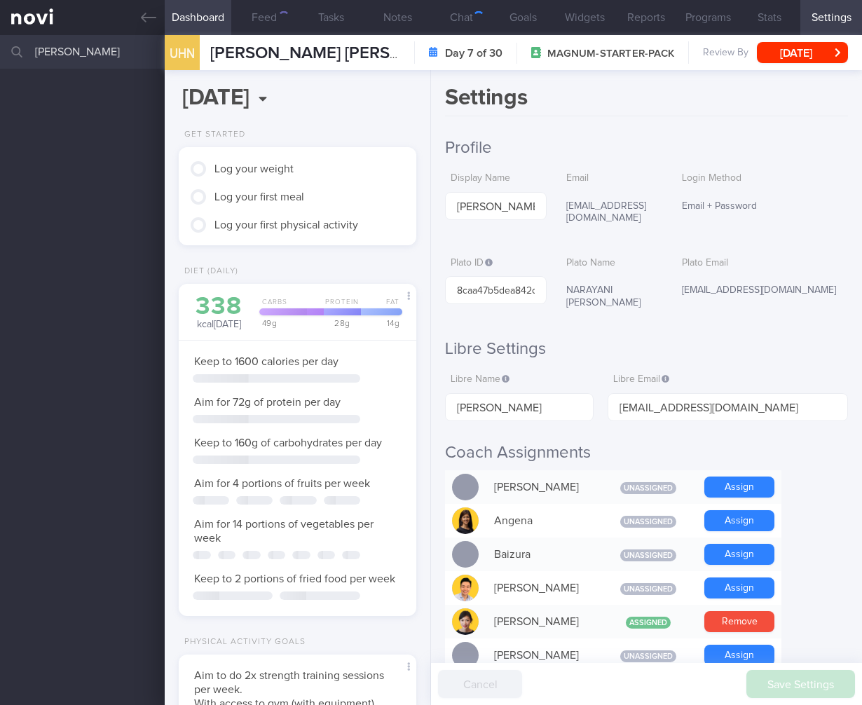
scroll to position [104, 208]
click at [466, 10] on button "Chat" at bounding box center [462, 17] width 62 height 35
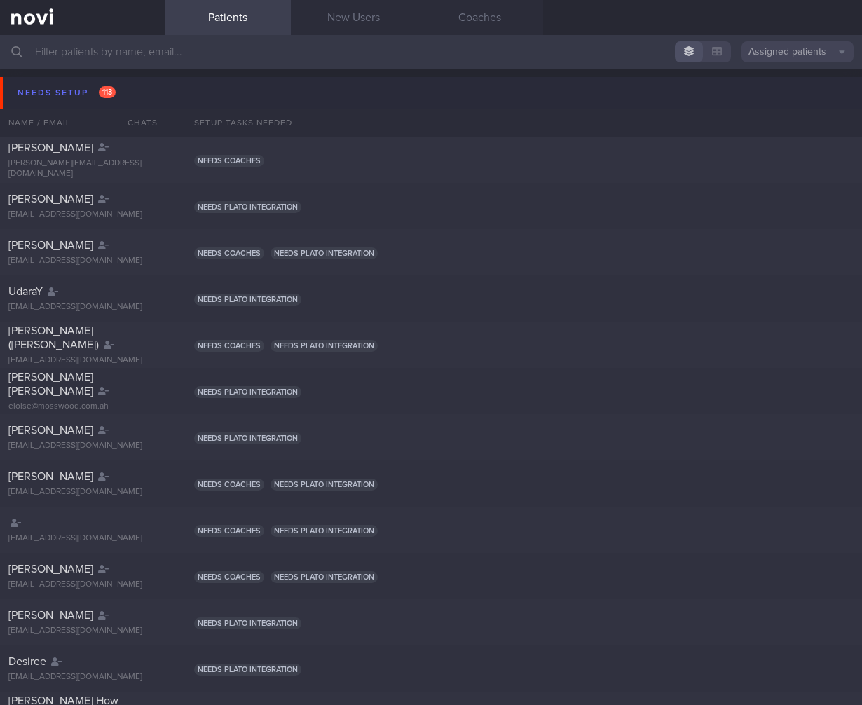
click at [110, 91] on span "113" at bounding box center [107, 92] width 17 height 12
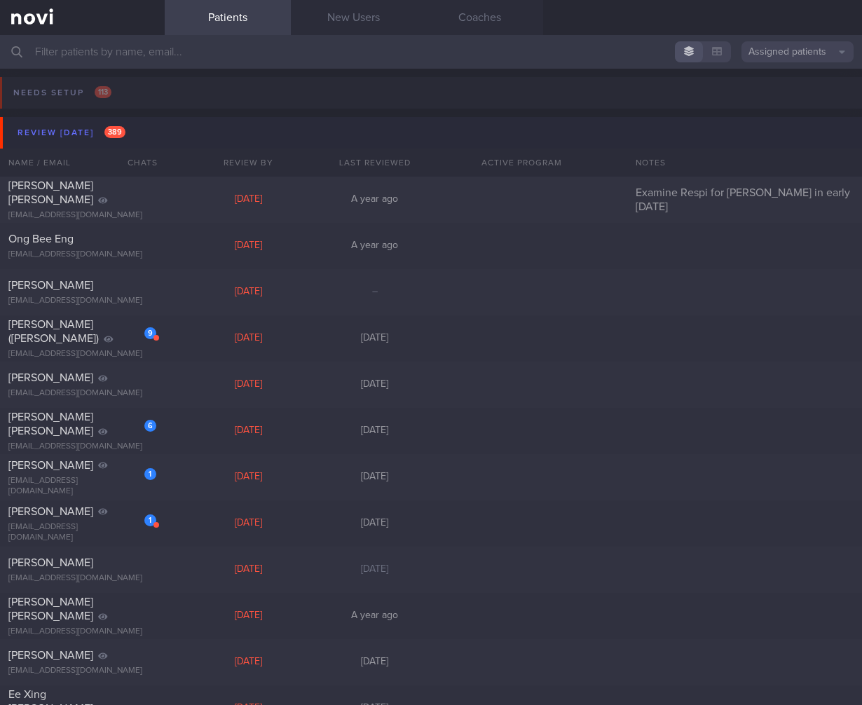
click at [114, 138] on div "Review today 389" at bounding box center [71, 132] width 115 height 19
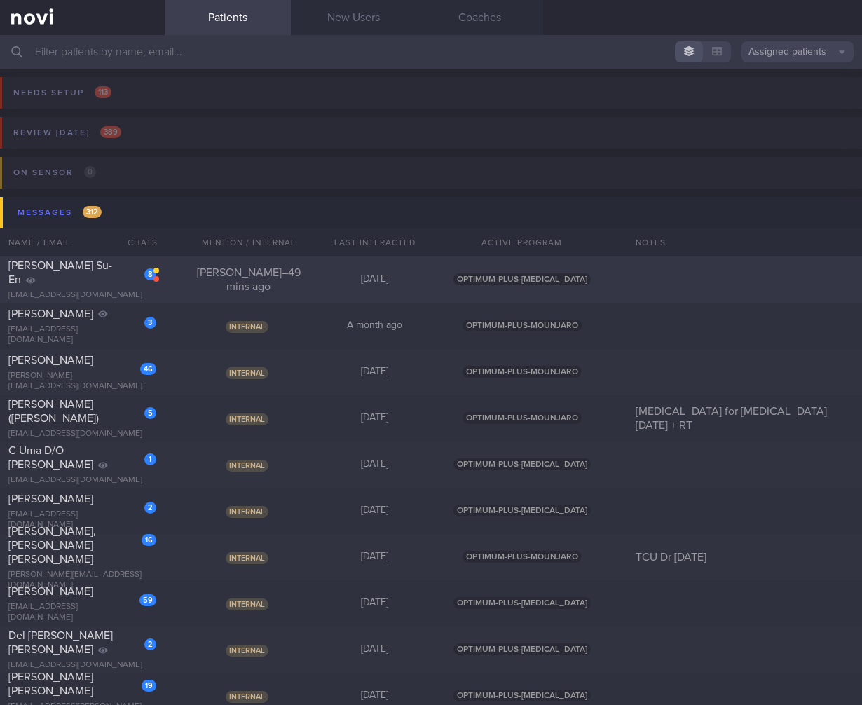
click at [243, 280] on div "Joel – 49 mins ago" at bounding box center [249, 280] width 126 height 28
select select "9"
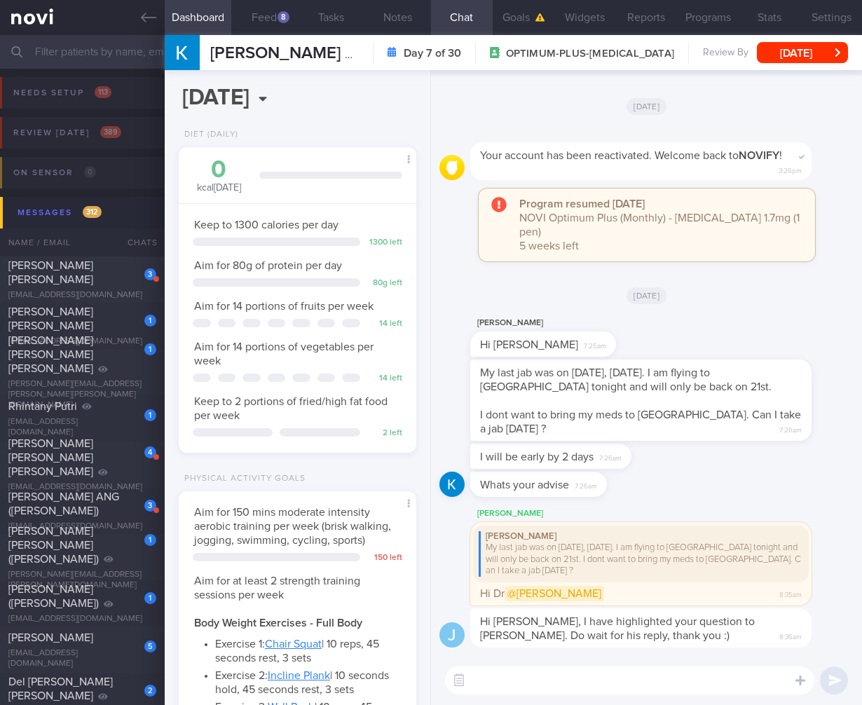
click at [579, 692] on textarea at bounding box center [629, 681] width 369 height 28
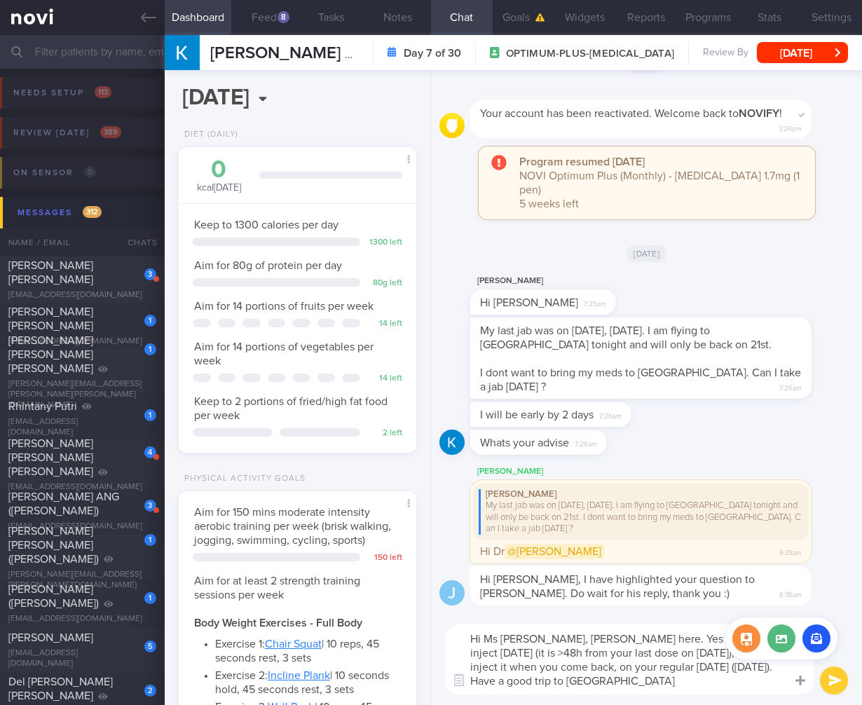
type textarea "Hi Ms Kristi, Dr Todd here. Yes you can inject today (it is >48h from your last…"
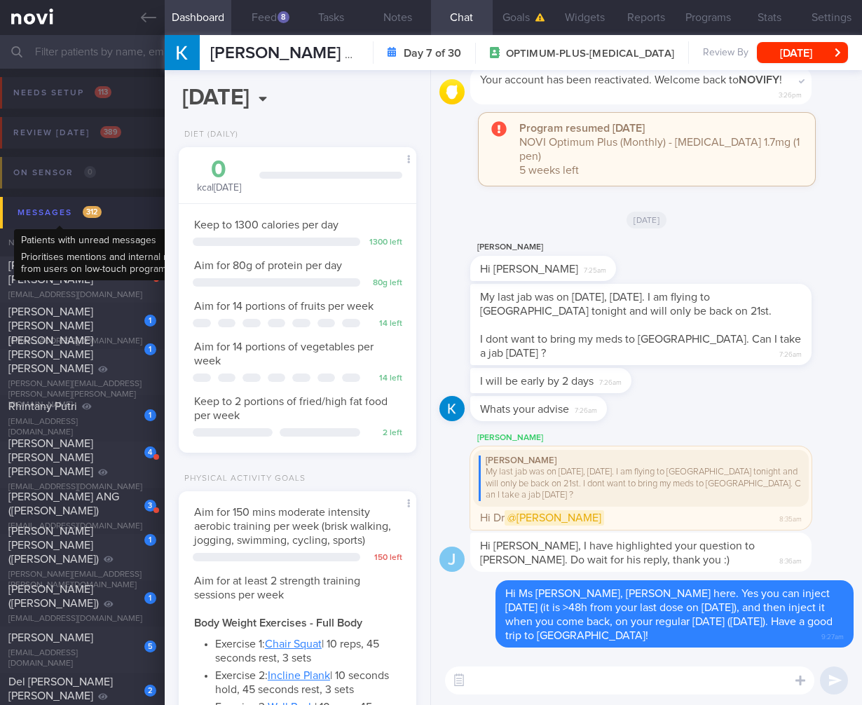
click at [79, 215] on div "Messages 312" at bounding box center [59, 212] width 91 height 19
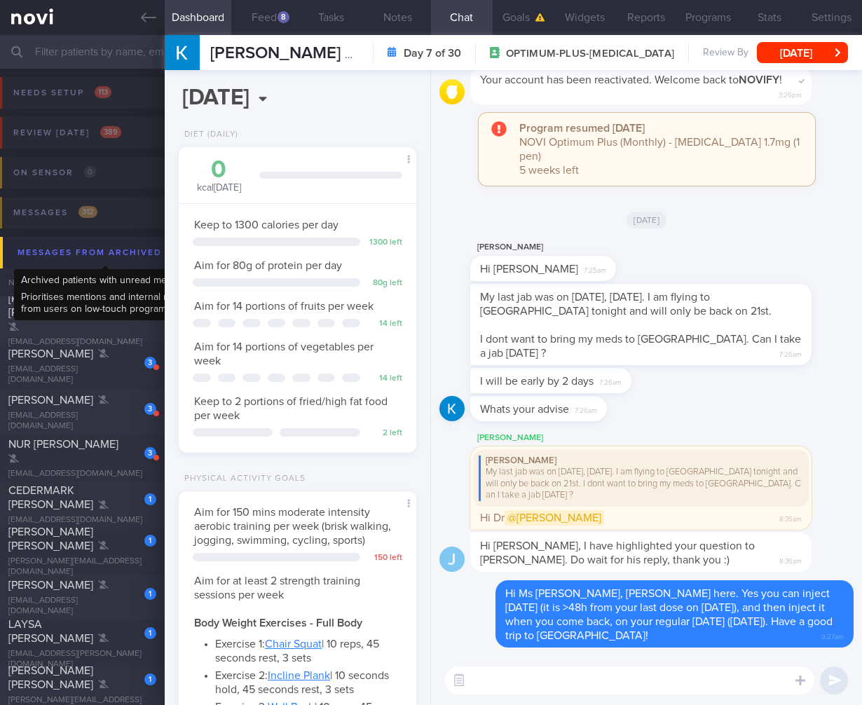
click at [111, 247] on div "Messages from Archived 698" at bounding box center [106, 252] width 184 height 19
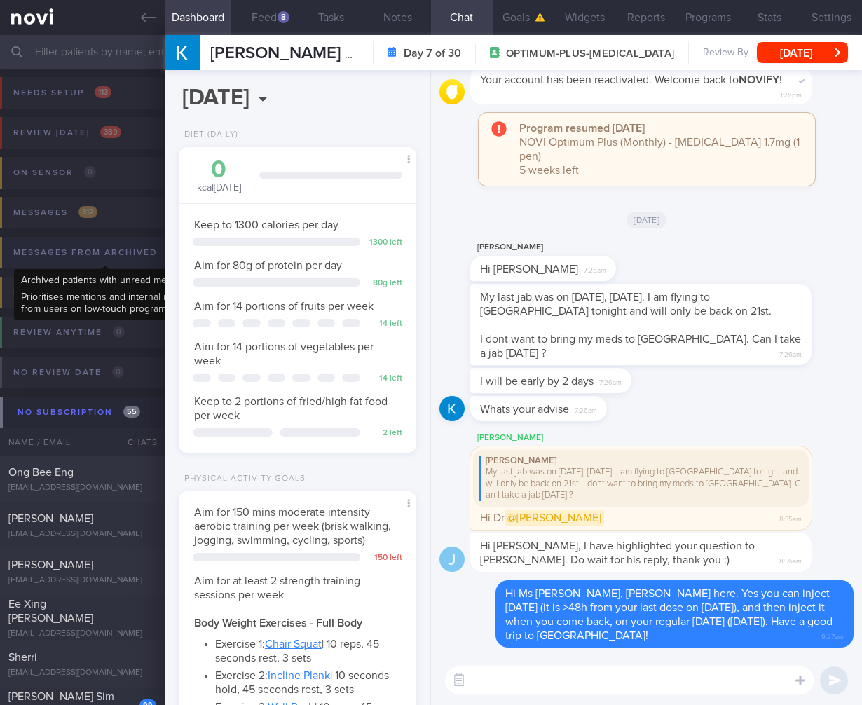
click at [111, 247] on div "Messages from Archived 698" at bounding box center [102, 252] width 184 height 19
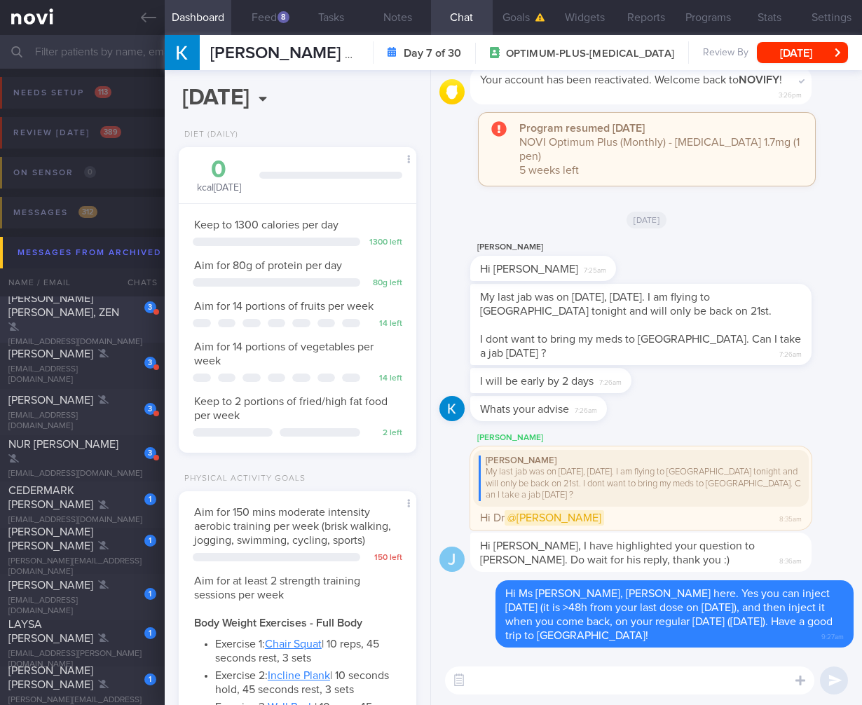
click at [144, 313] on div "3" at bounding box center [150, 307] width 12 height 12
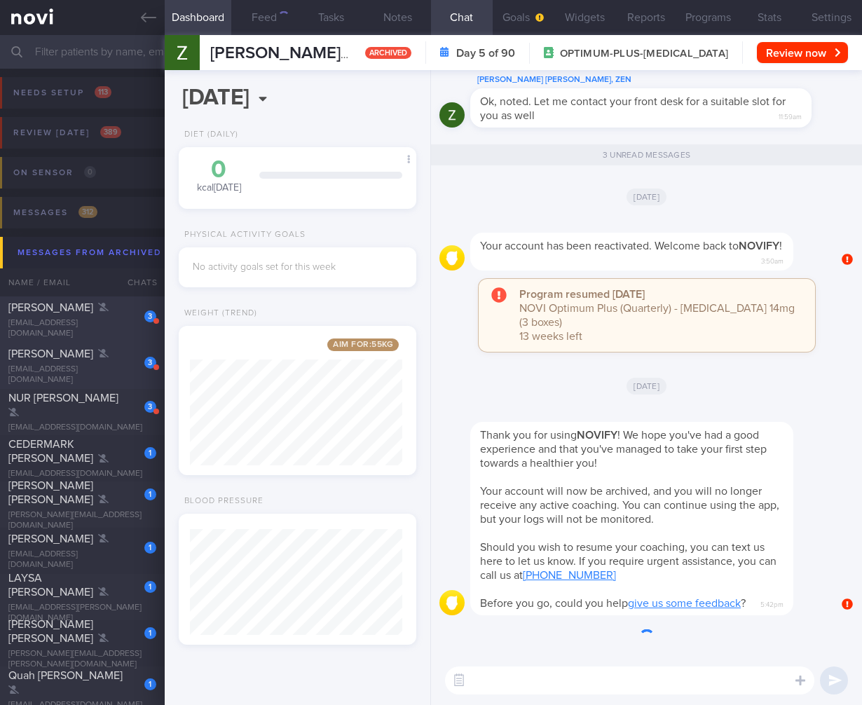
scroll to position [106, 212]
click at [144, 318] on div "3" at bounding box center [150, 317] width 12 height 12
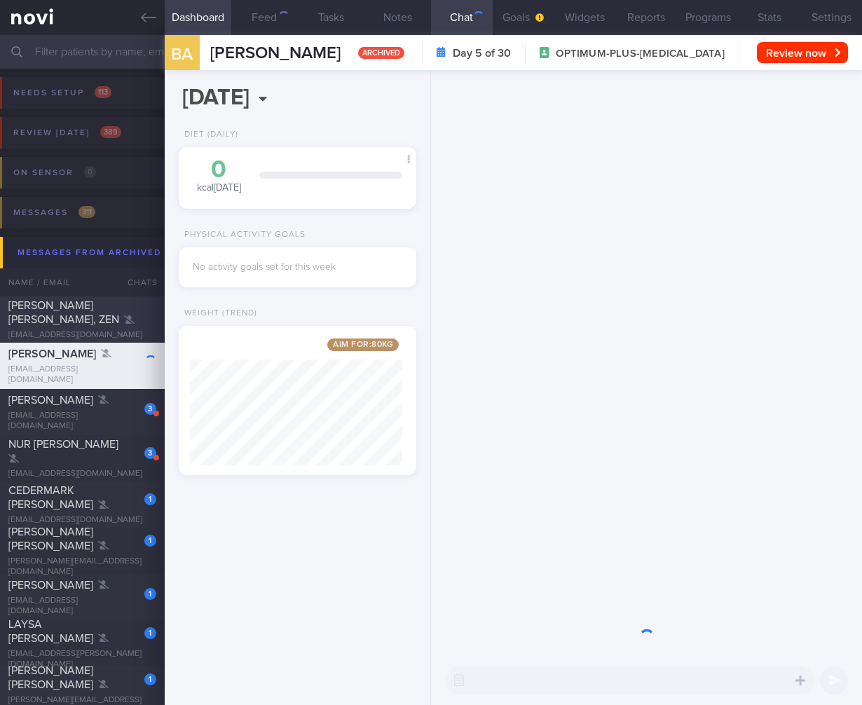
scroll to position [126, 212]
click at [137, 19] on link at bounding box center [82, 17] width 165 height 35
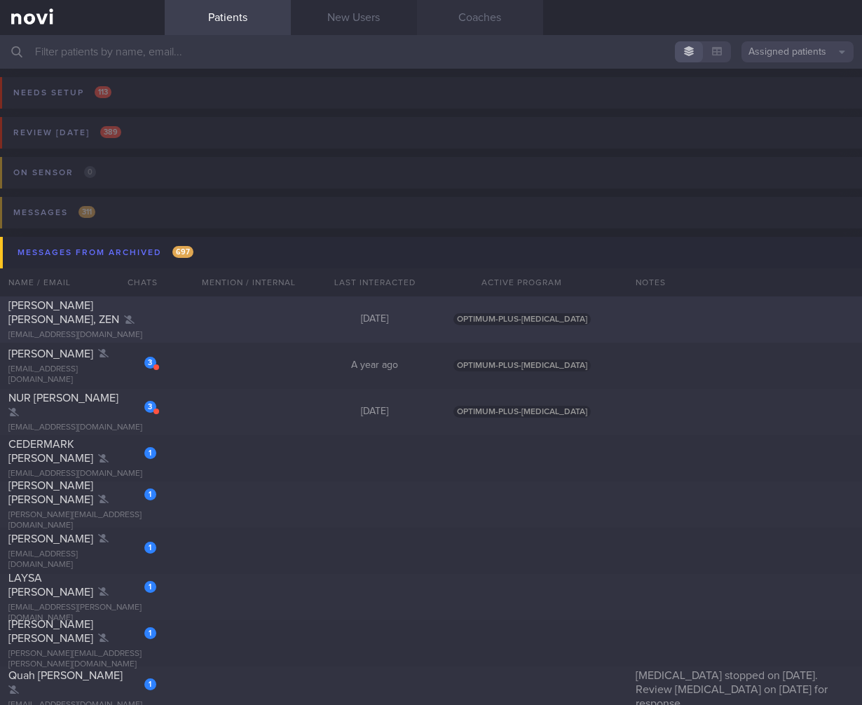
click at [495, 18] on link "Coaches" at bounding box center [480, 17] width 126 height 35
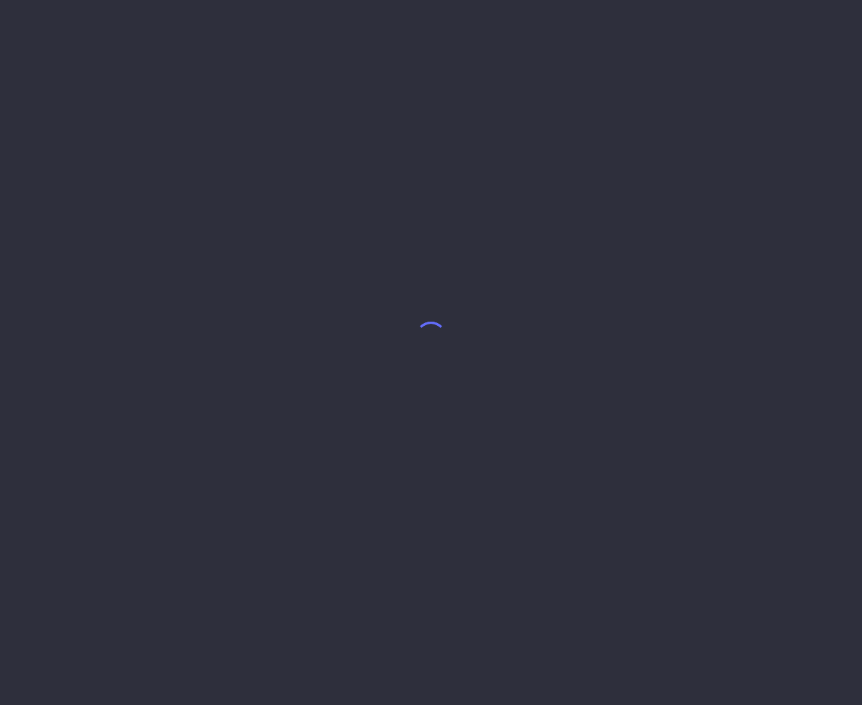
select select "7"
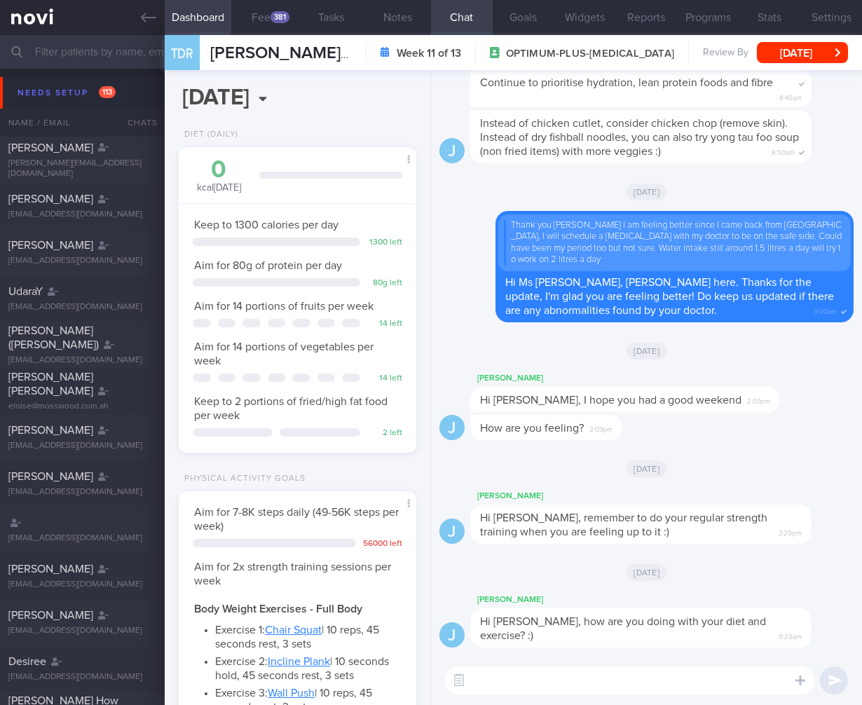
scroll to position [121, 202]
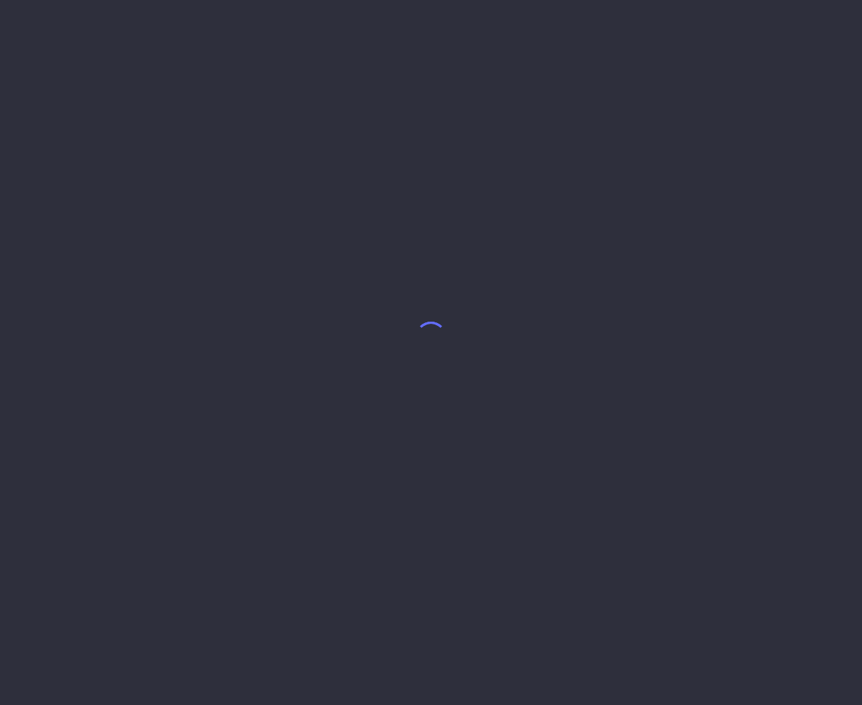
select select "9"
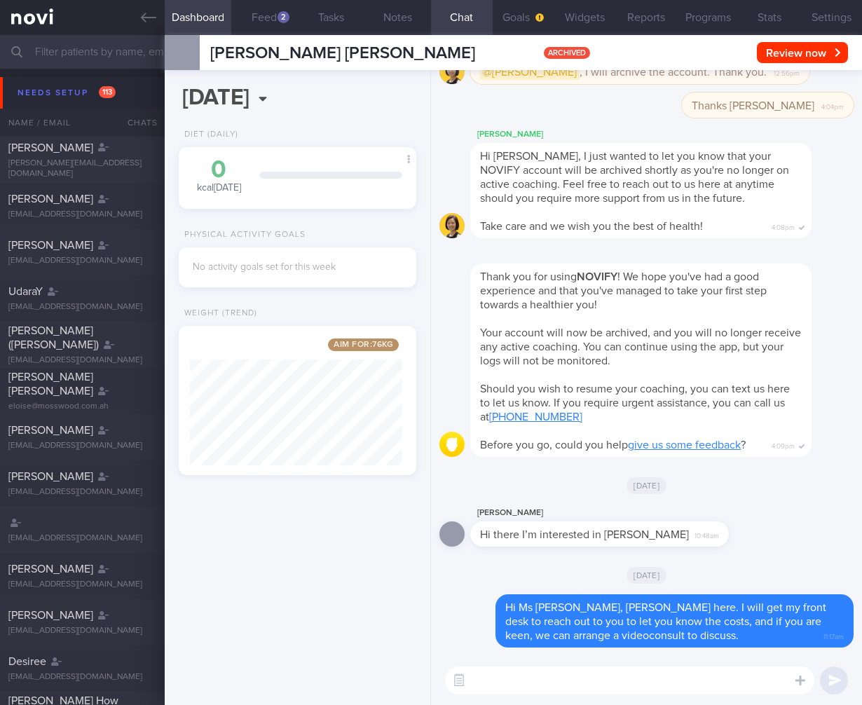
scroll to position [126, 212]
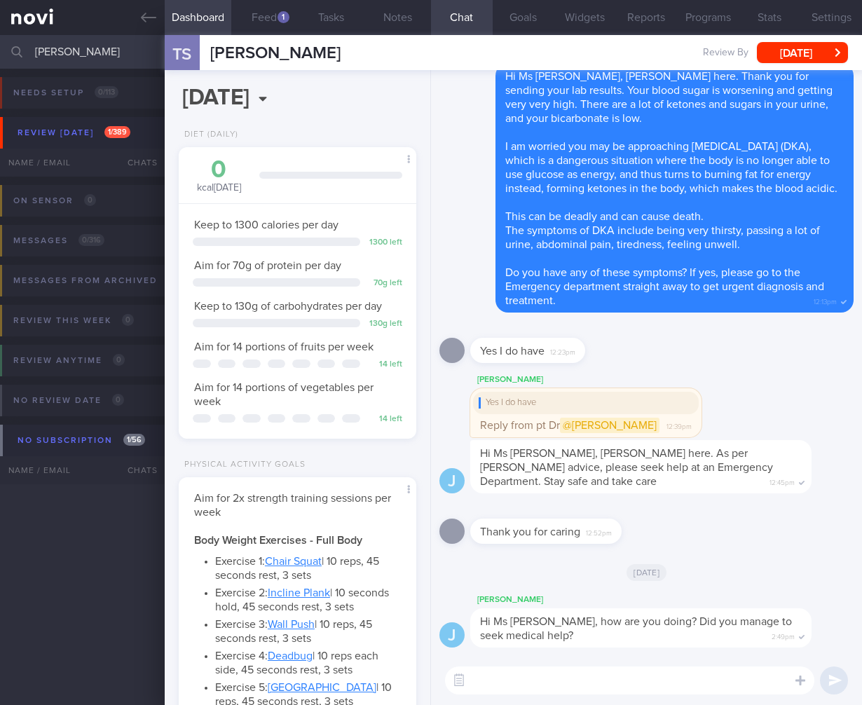
select select "4"
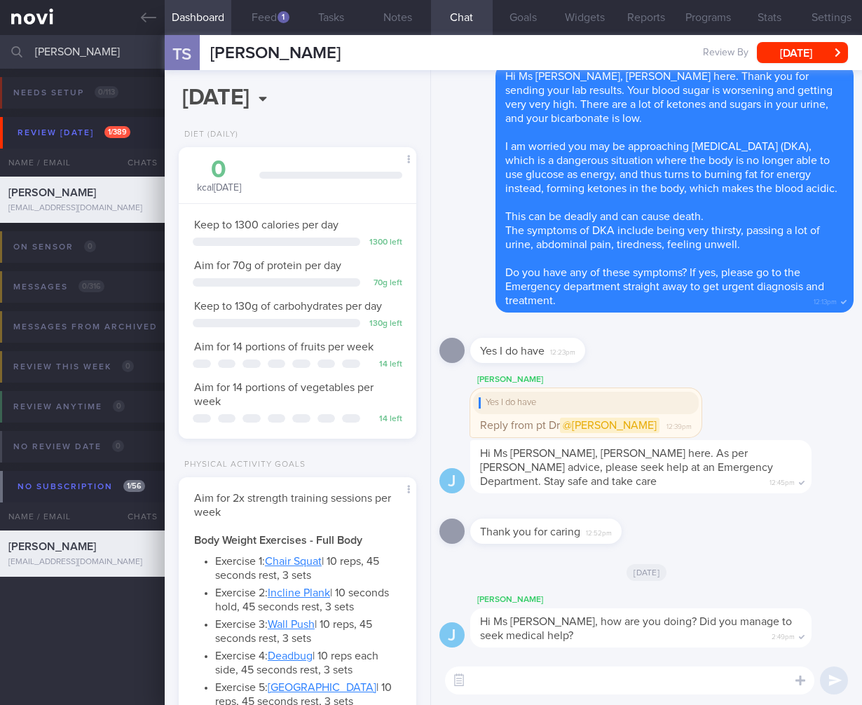
scroll to position [121, 202]
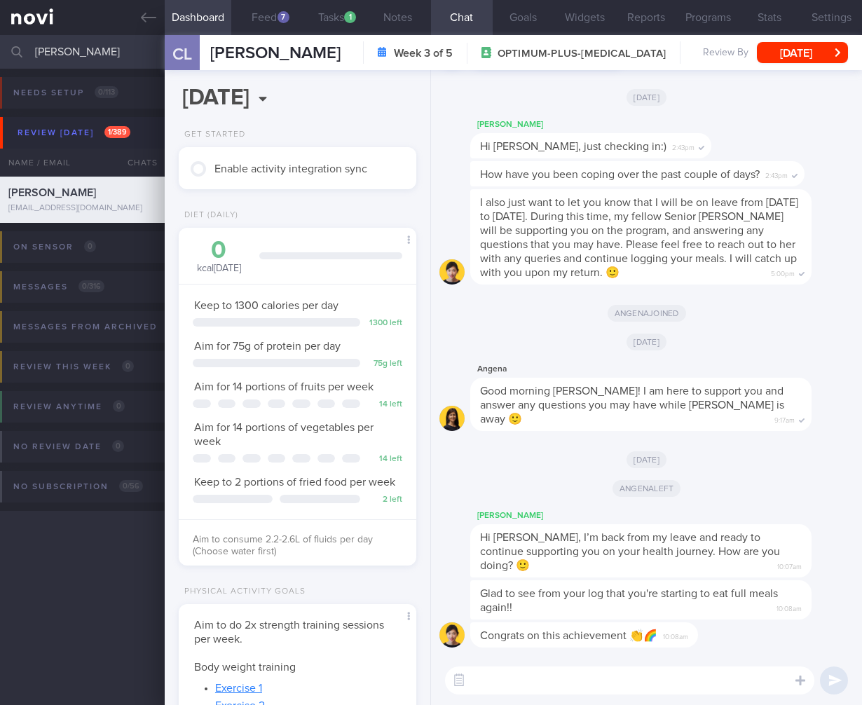
scroll to position [121, 202]
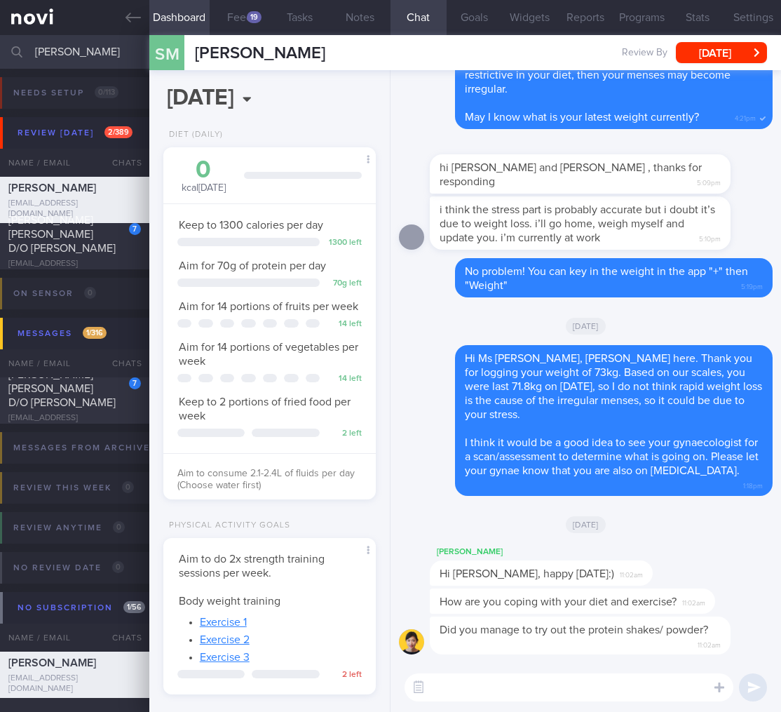
select select "8"
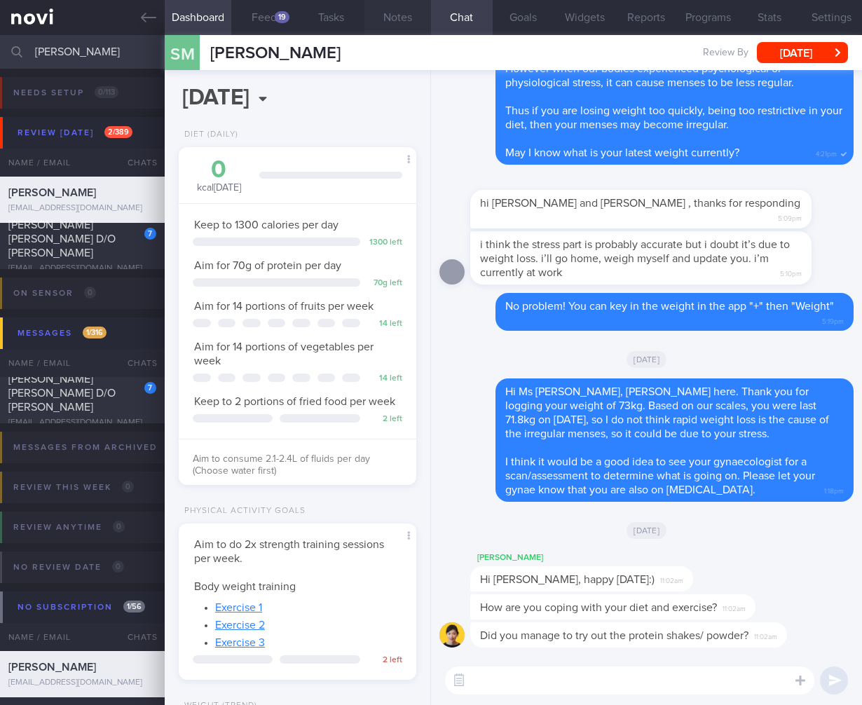
scroll to position [121, 202]
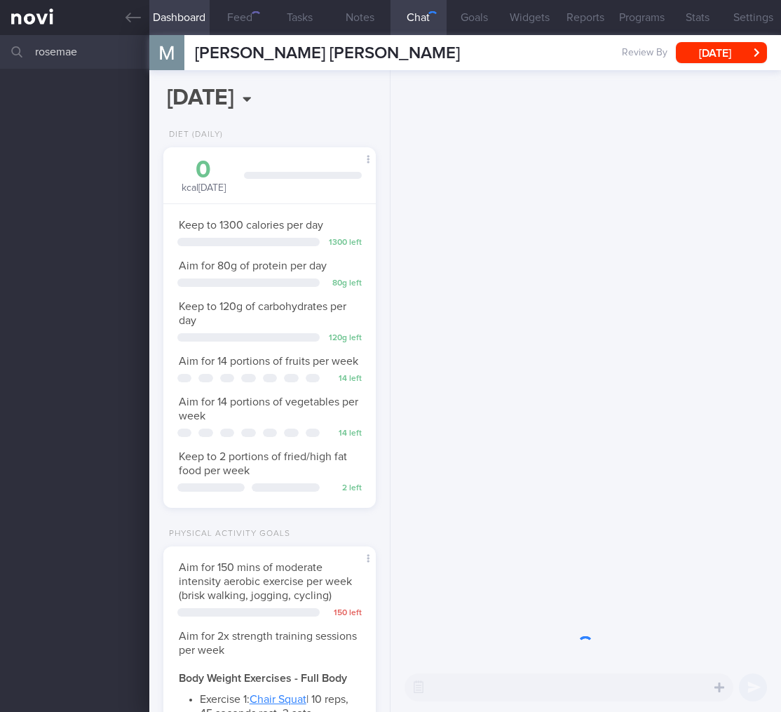
select select "9"
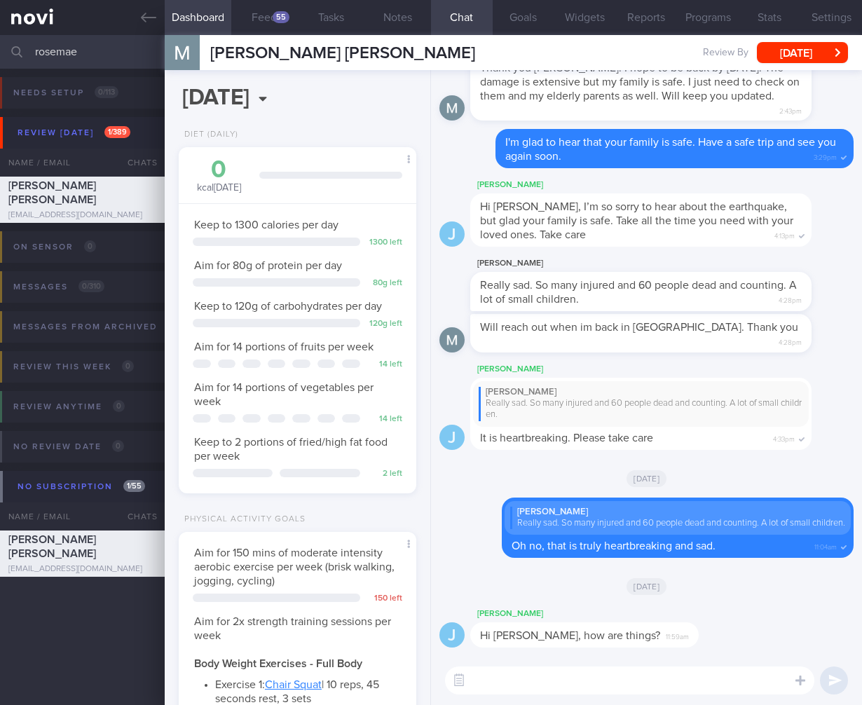
scroll to position [101, 202]
